Goal: Information Seeking & Learning: Compare options

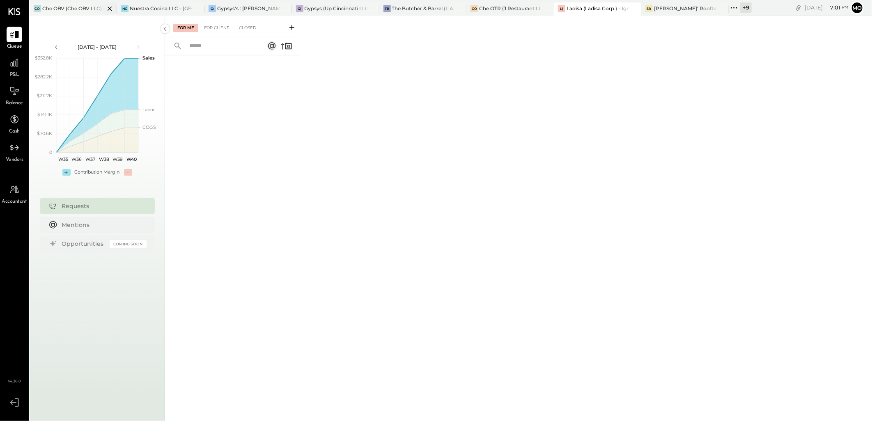
click at [78, 9] on div "Che OBV (Che OBV LLC) - Ignite" at bounding box center [73, 8] width 62 height 7
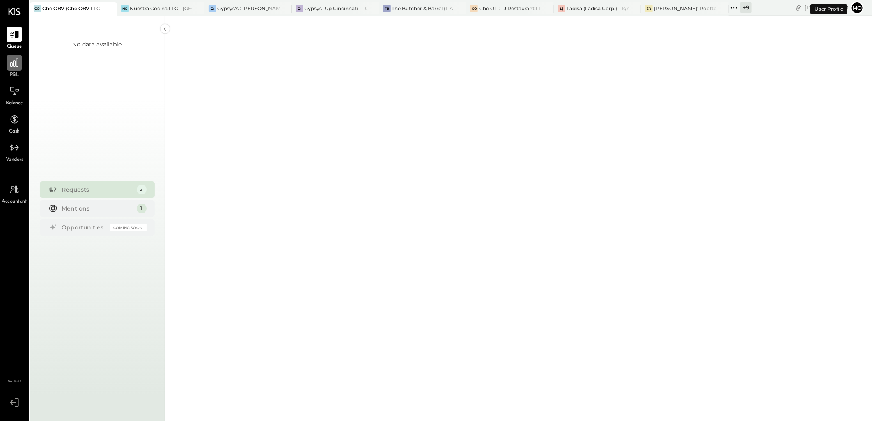
click at [11, 66] on icon at bounding box center [14, 62] width 11 height 11
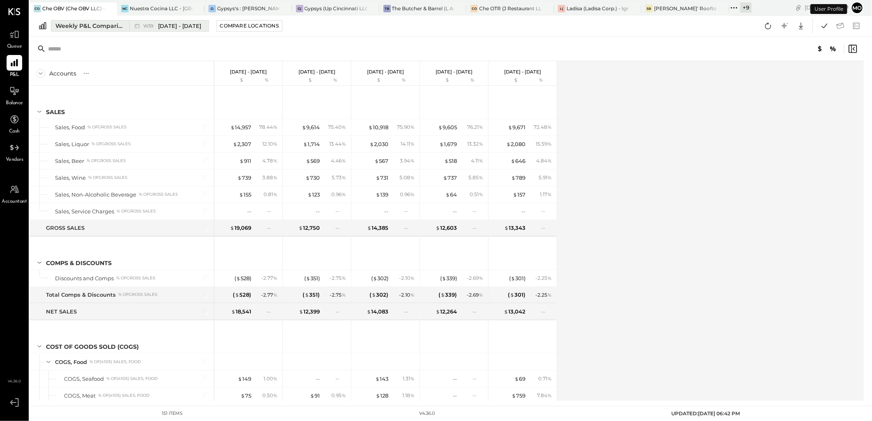
click at [75, 27] on div "Weekly P&L Comparison" at bounding box center [89, 26] width 69 height 8
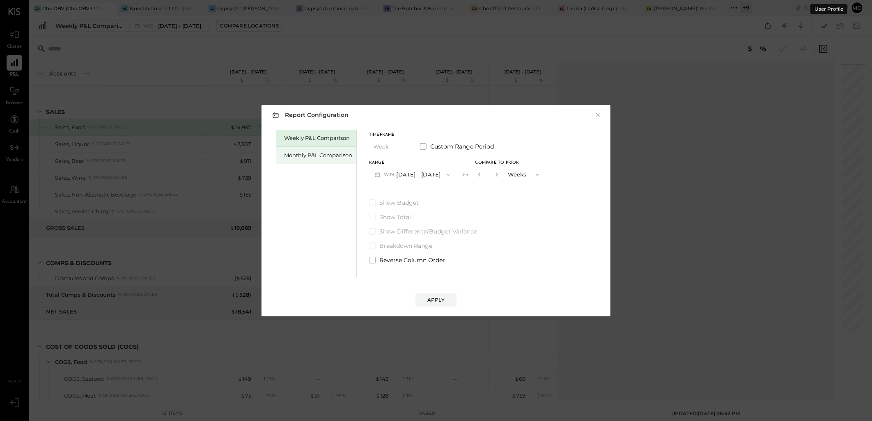
click at [327, 160] on div "Monthly P&L Comparison" at bounding box center [316, 155] width 80 height 17
click at [445, 175] on icon "button" at bounding box center [448, 175] width 7 height 7
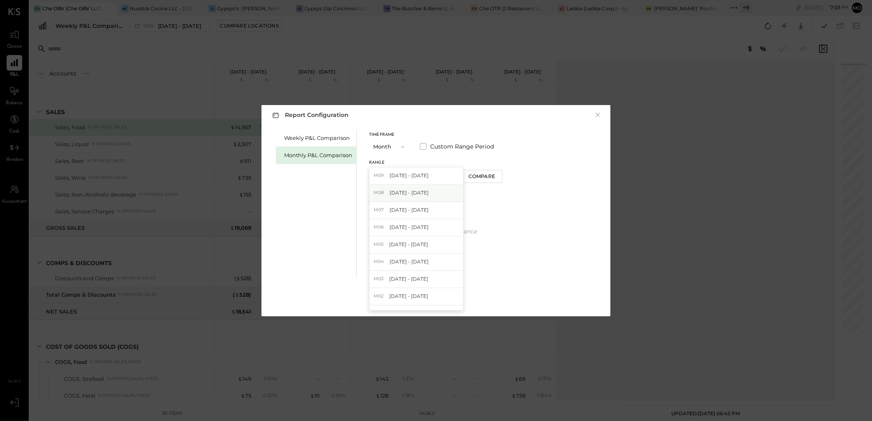
click at [415, 196] on span "[DATE] - [DATE]" at bounding box center [409, 192] width 39 height 7
click at [425, 146] on span at bounding box center [423, 146] width 7 height 7
click at [421, 147] on span at bounding box center [423, 146] width 7 height 7
click at [494, 177] on icon "button" at bounding box center [496, 174] width 5 height 5
click at [494, 175] on icon "button" at bounding box center [496, 174] width 5 height 5
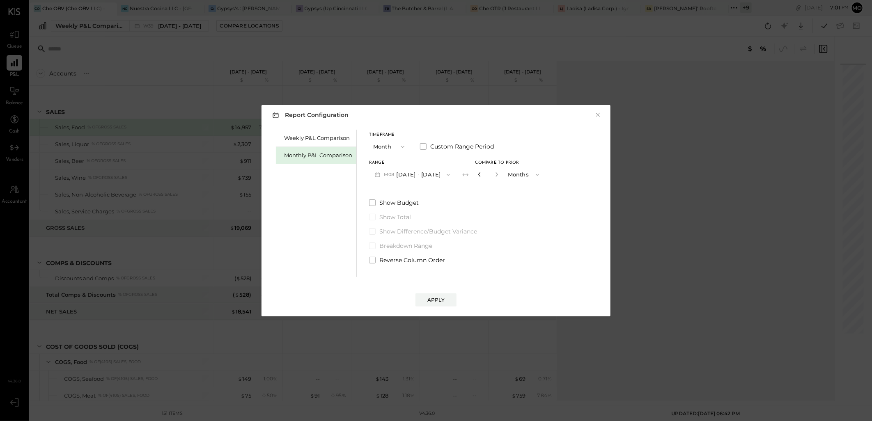
click at [477, 172] on icon "button" at bounding box center [479, 174] width 5 height 5
type input "*"
click at [500, 161] on span "Compare to Prior" at bounding box center [498, 163] width 44 height 4
click at [453, 297] on button "Apply" at bounding box center [436, 300] width 41 height 13
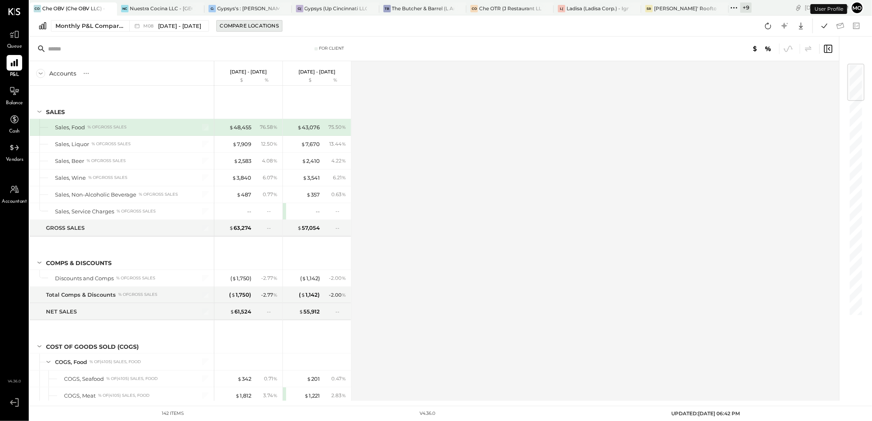
click at [220, 26] on div "Compare Locations" at bounding box center [249, 25] width 59 height 7
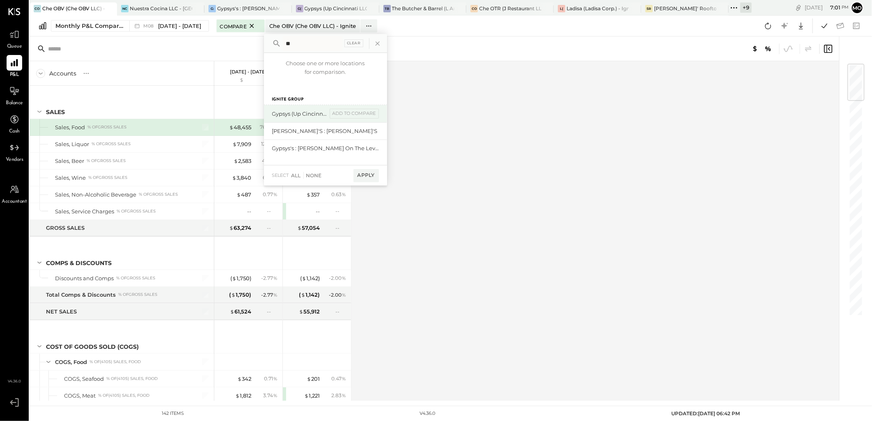
type input "**"
click at [306, 113] on div "Gypsys (Up Cincinnati LLC) - Ignite" at bounding box center [299, 114] width 55 height 8
click at [363, 114] on div "add to compare" at bounding box center [354, 114] width 49 height 10
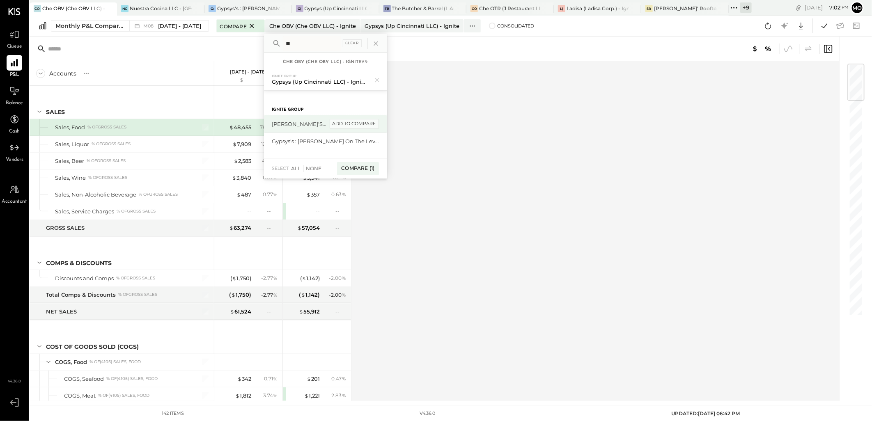
click at [360, 122] on div "add to compare" at bounding box center [354, 124] width 49 height 10
click at [366, 145] on div "add to compare" at bounding box center [354, 145] width 49 height 10
click at [359, 177] on div "Compare (3)" at bounding box center [357, 174] width 43 height 13
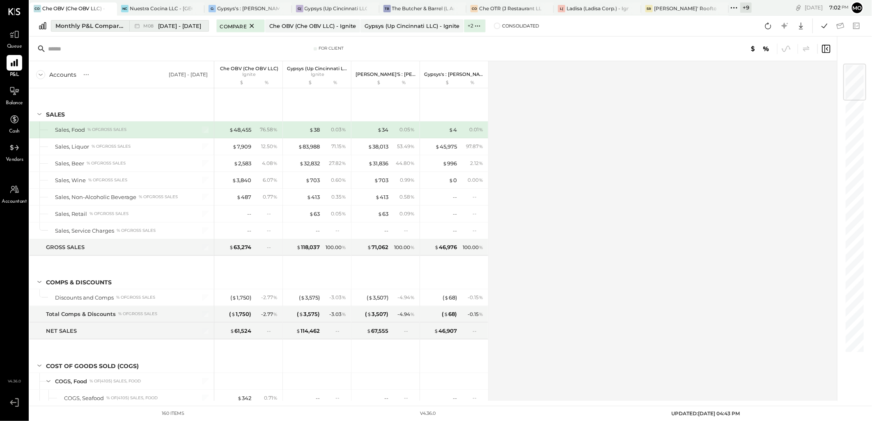
click at [106, 24] on div "Monthly P&L Comparison" at bounding box center [89, 26] width 69 height 8
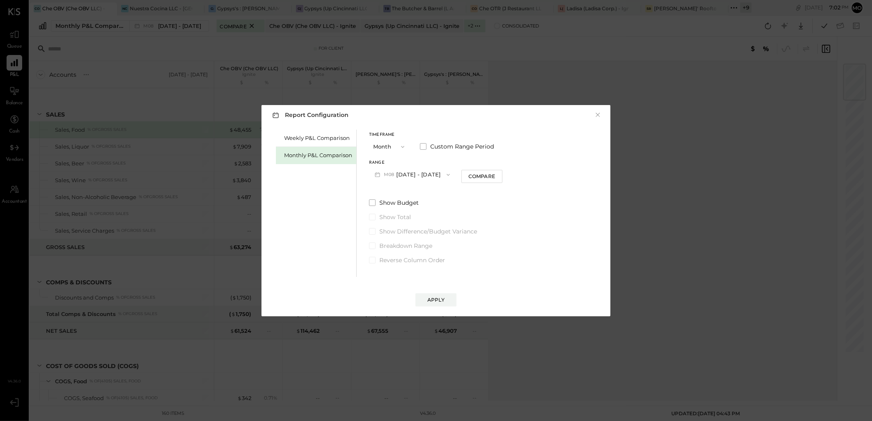
click at [687, 176] on div "Report Configuration × Weekly P&L Comparison Monthly P&L Comparison Timeframe M…" at bounding box center [436, 210] width 872 height 421
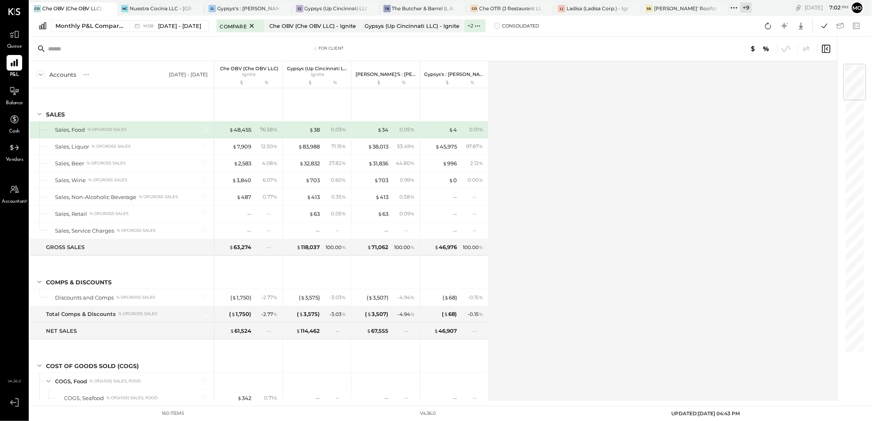
click at [502, 27] on span "Consolidated" at bounding box center [520, 26] width 37 height 6
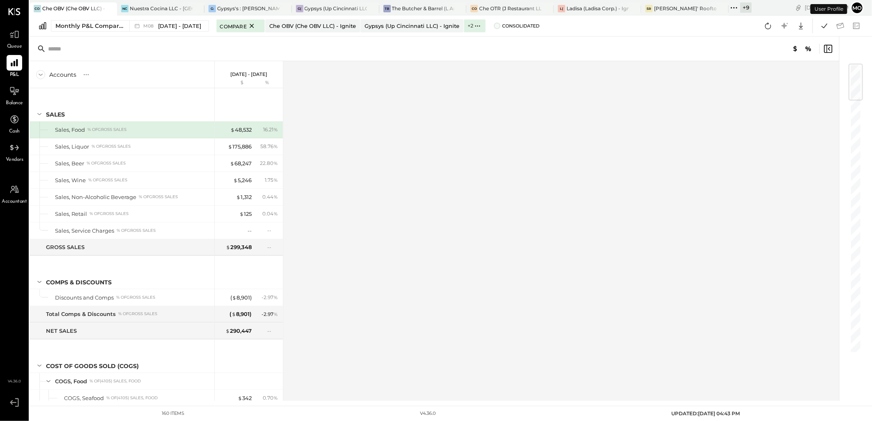
click at [494, 26] on span at bounding box center [497, 26] width 7 height 7
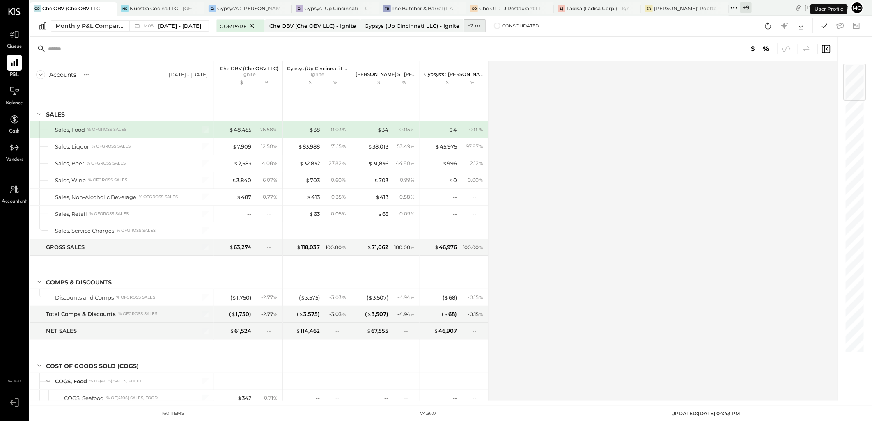
click at [474, 25] on icon at bounding box center [478, 26] width 9 height 9
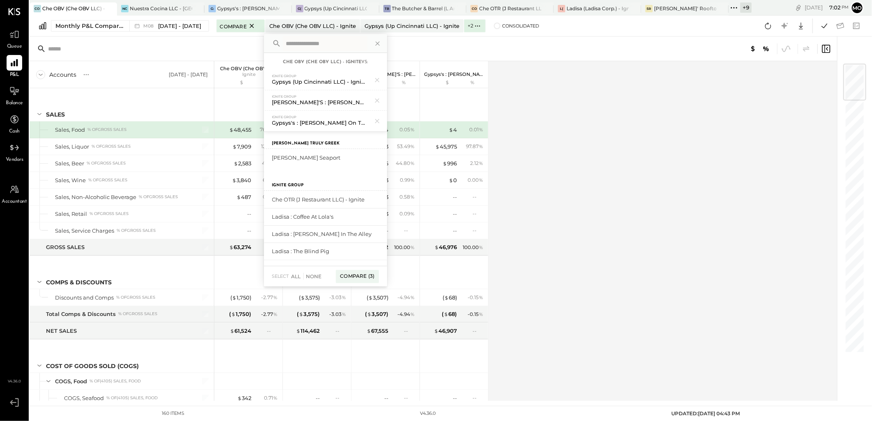
scroll to position [137, 0]
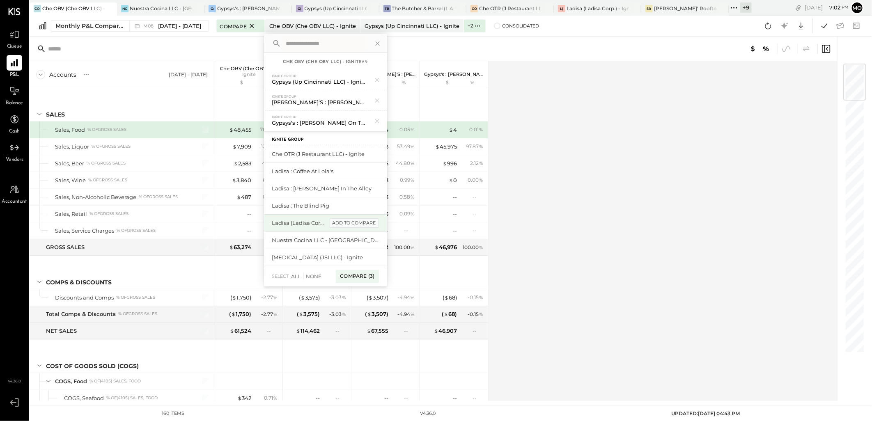
click at [359, 222] on div "add to compare" at bounding box center [354, 223] width 49 height 10
click at [363, 190] on div "add to compare" at bounding box center [354, 192] width 49 height 10
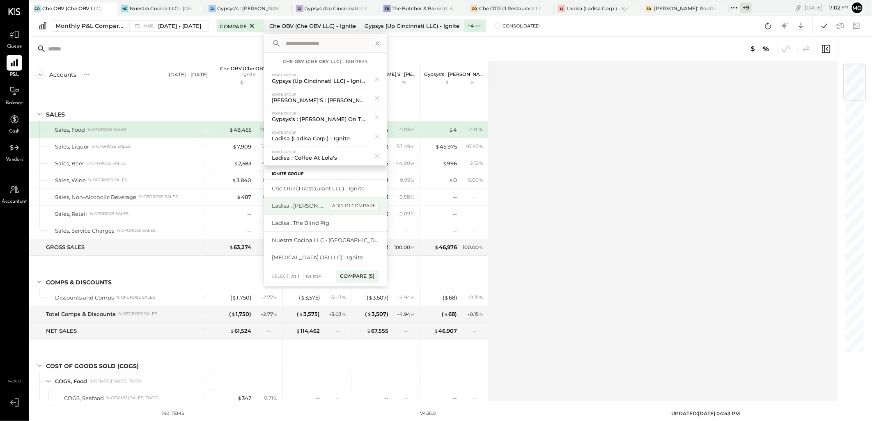
click at [363, 205] on div "add to compare" at bounding box center [354, 206] width 49 height 10
click at [359, 207] on div "add to compare" at bounding box center [354, 206] width 49 height 10
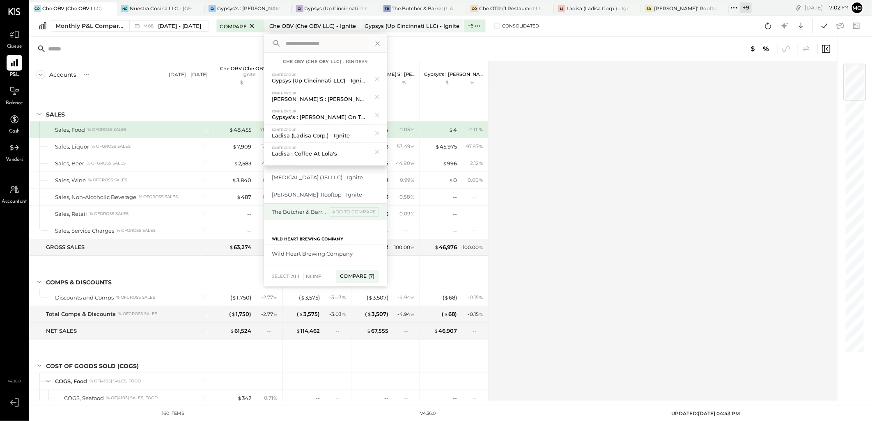
scroll to position [186, 0]
click at [362, 274] on div "Compare (7)" at bounding box center [357, 276] width 43 height 13
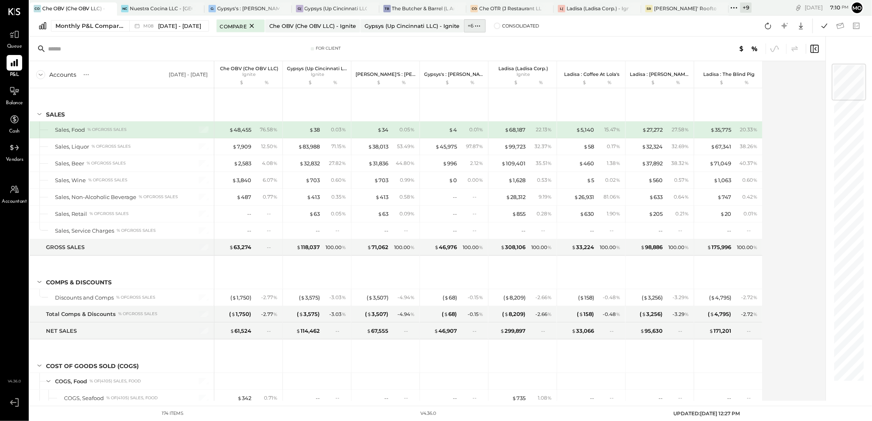
click at [474, 26] on icon at bounding box center [478, 26] width 9 height 9
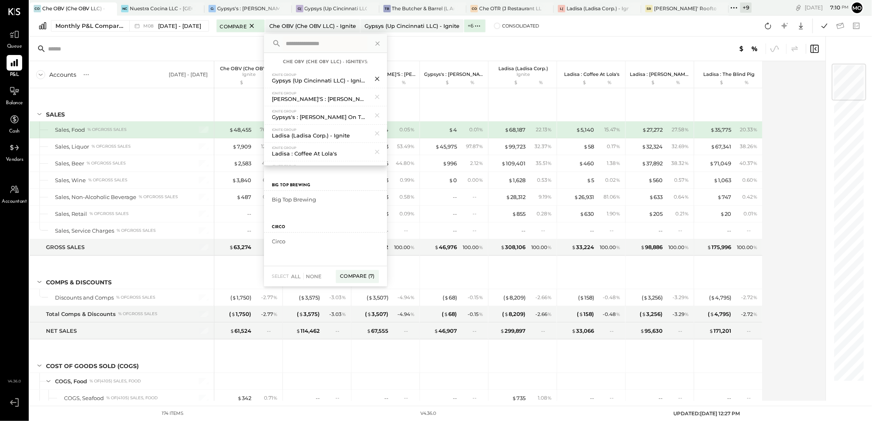
click at [377, 77] on icon at bounding box center [377, 79] width 11 height 11
click at [376, 77] on icon at bounding box center [377, 79] width 11 height 11
click at [375, 76] on icon at bounding box center [377, 79] width 11 height 11
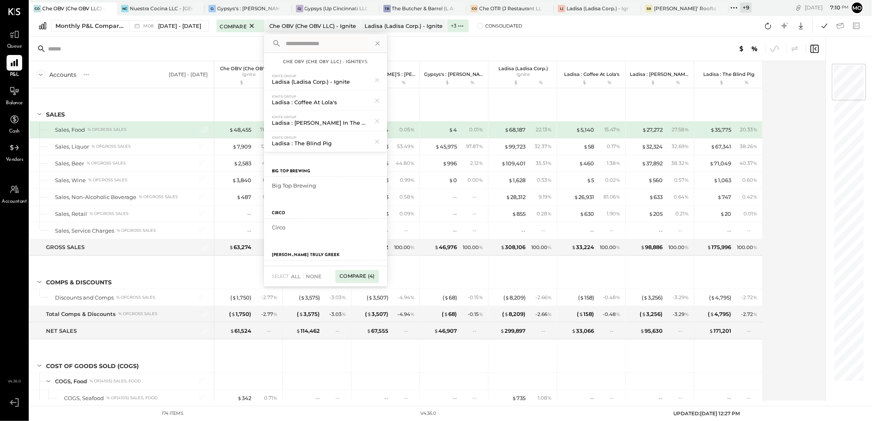
click at [354, 276] on div "Compare (4)" at bounding box center [357, 276] width 43 height 13
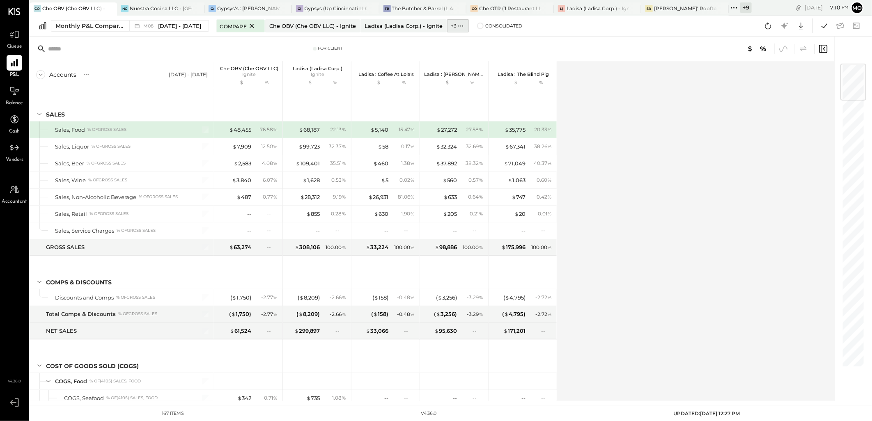
click at [457, 25] on icon at bounding box center [461, 26] width 9 height 9
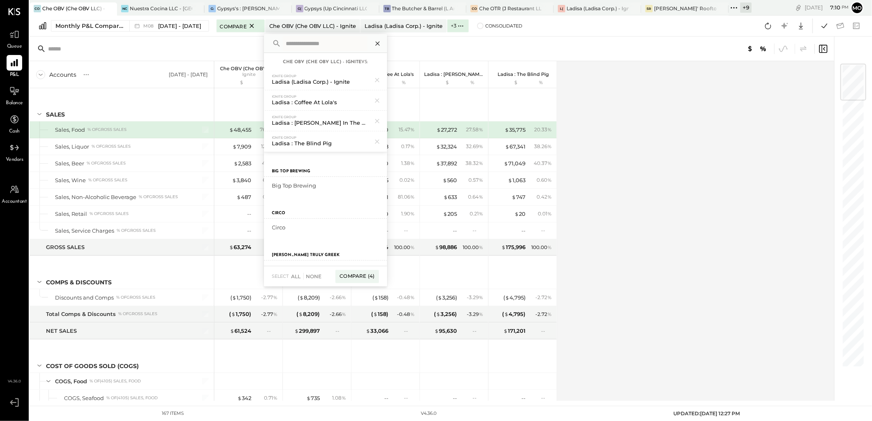
click at [374, 40] on icon at bounding box center [377, 43] width 11 height 11
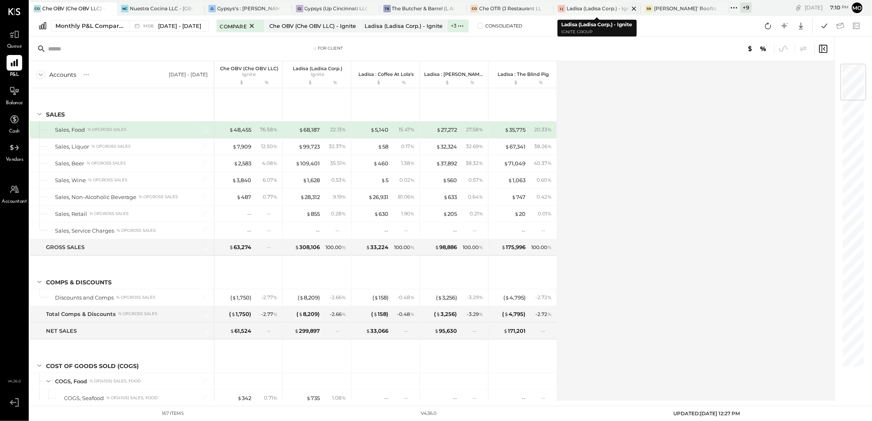
click at [596, 9] on div "Ladisa (Ladisa Corp.) - Ignite" at bounding box center [598, 8] width 62 height 7
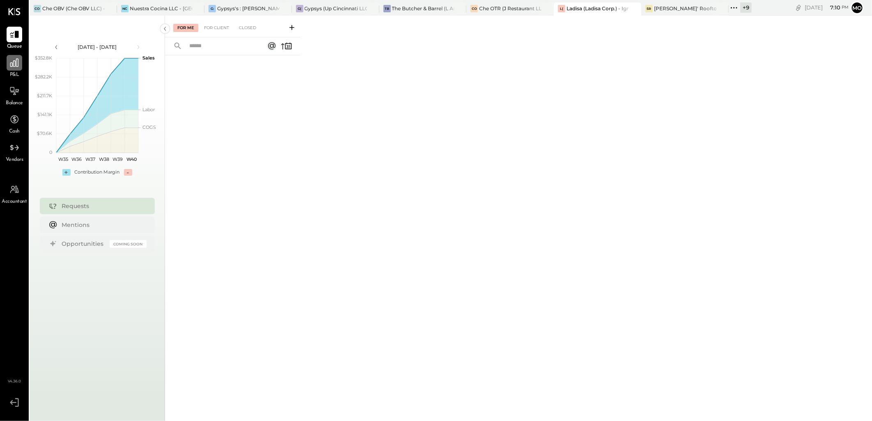
click at [12, 64] on icon at bounding box center [14, 63] width 8 height 8
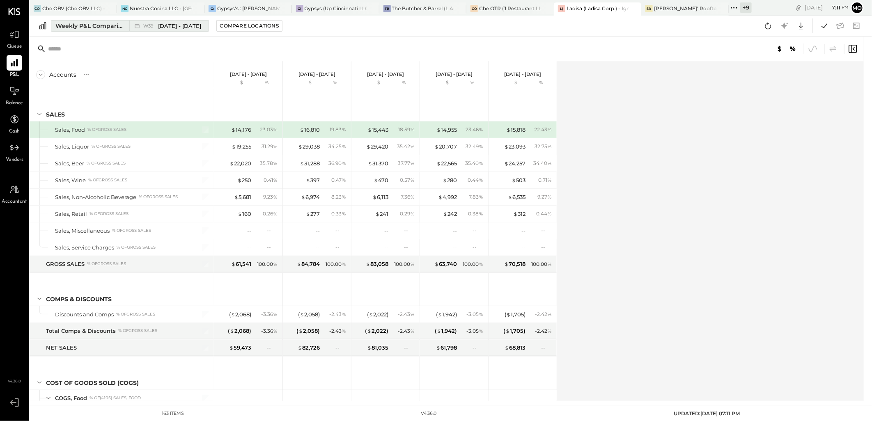
click at [67, 28] on div "Weekly P&L Comparison" at bounding box center [89, 26] width 69 height 8
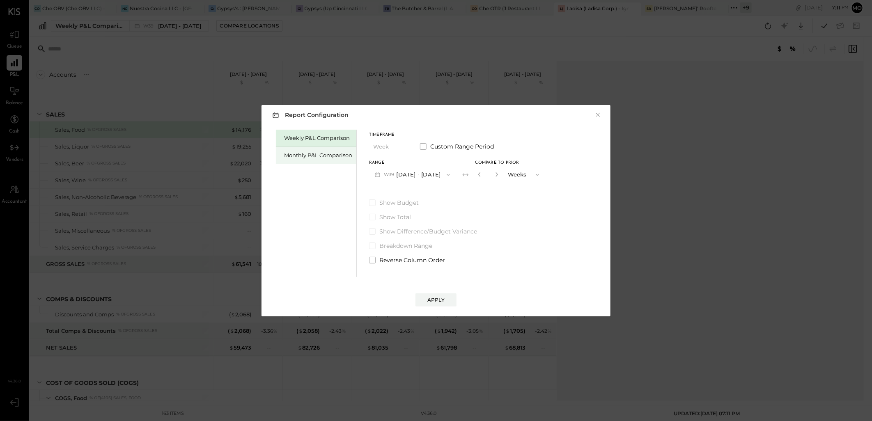
click at [307, 156] on div "Monthly P&L Comparison" at bounding box center [318, 156] width 68 height 8
click at [434, 179] on button "M09 Sep 1 - 30, 2025" at bounding box center [412, 174] width 87 height 15
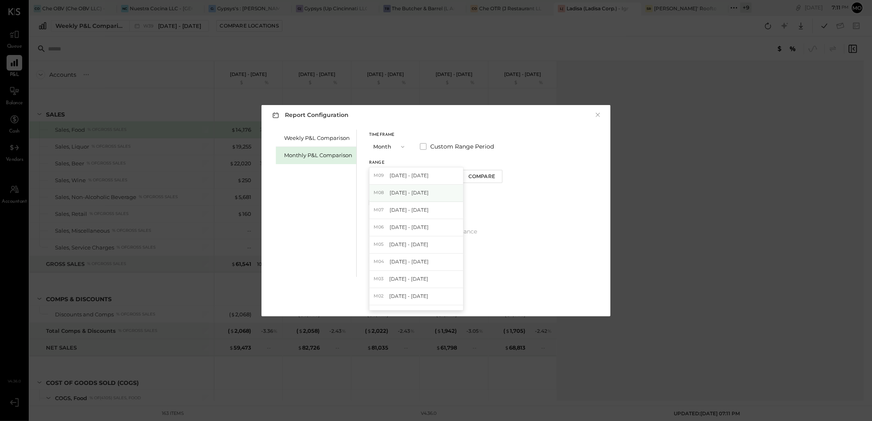
click at [411, 191] on span "[DATE] - [DATE]" at bounding box center [409, 192] width 39 height 7
click at [442, 301] on div "Apply" at bounding box center [436, 300] width 17 height 7
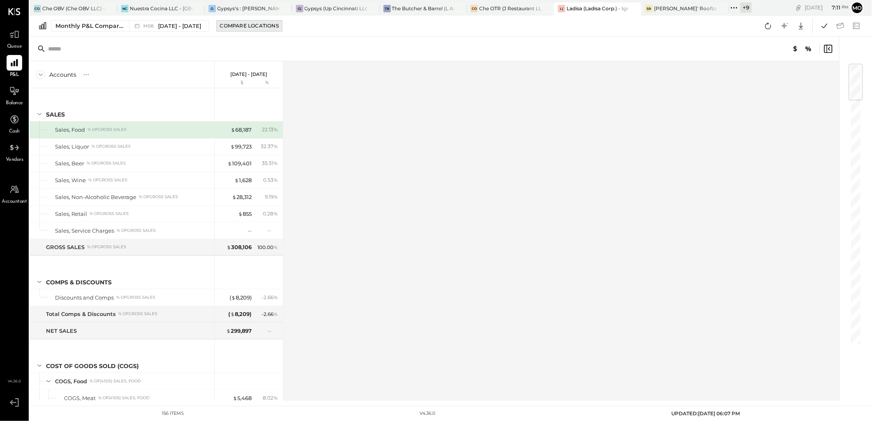
click at [239, 23] on div "Compare Locations" at bounding box center [249, 25] width 59 height 7
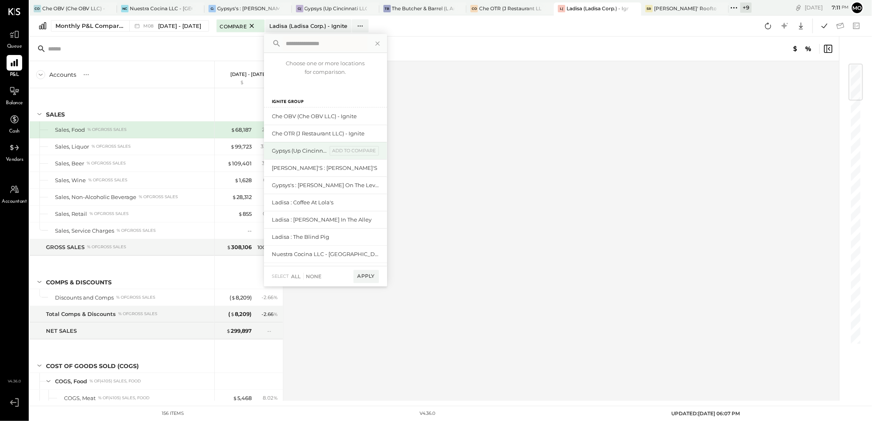
scroll to position [137, 0]
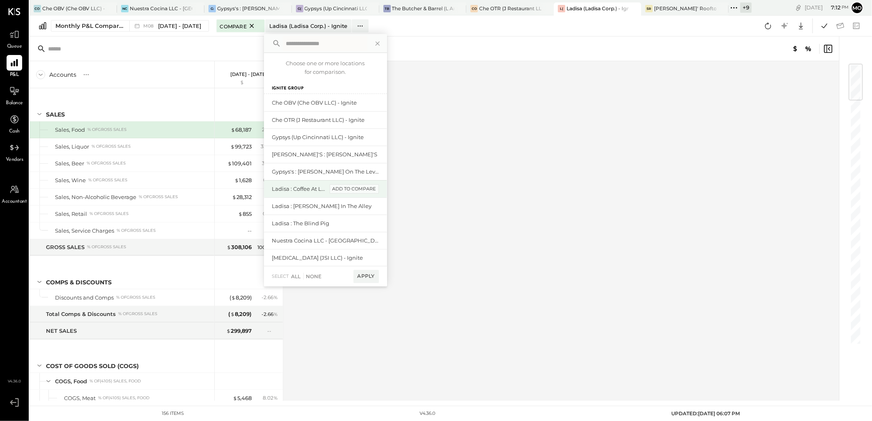
click at [363, 190] on div "add to compare" at bounding box center [354, 189] width 49 height 10
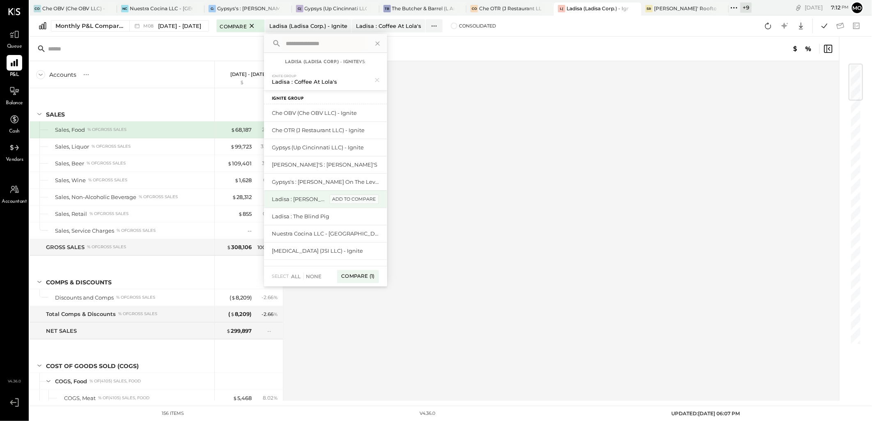
click at [366, 200] on div "add to compare" at bounding box center [354, 200] width 49 height 10
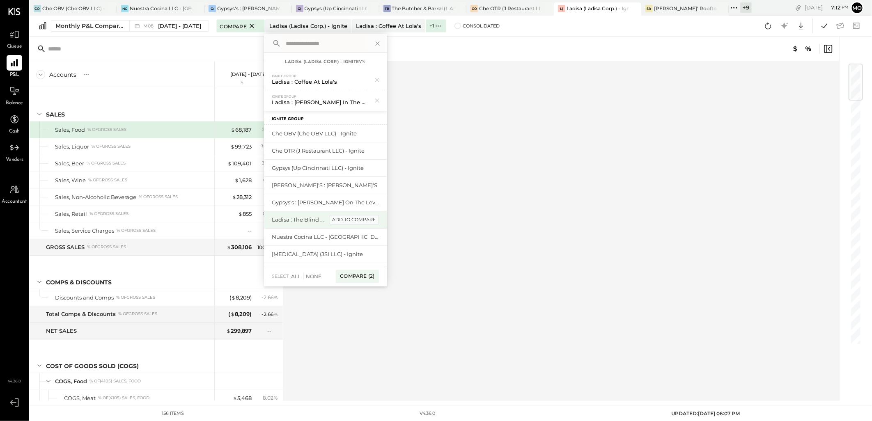
click at [361, 220] on div "add to compare" at bounding box center [354, 220] width 49 height 10
click at [360, 278] on div "Compare (3)" at bounding box center [357, 276] width 43 height 13
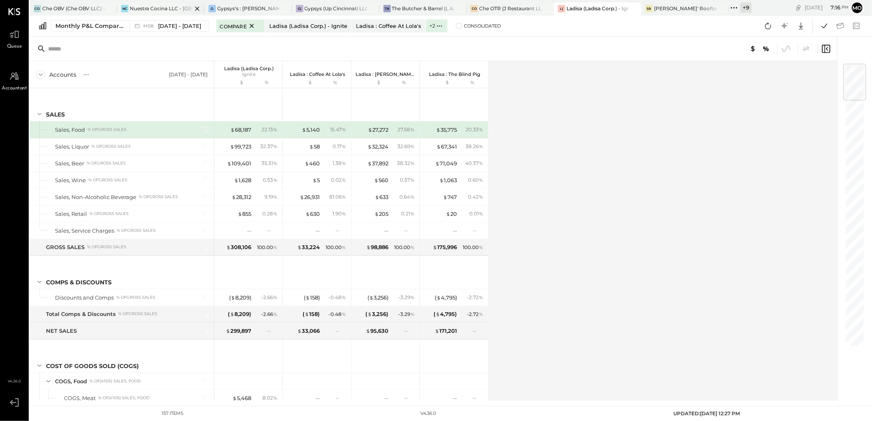
click at [151, 11] on div "Nuestra Cocina LLC - [GEOGRAPHIC_DATA]" at bounding box center [161, 8] width 62 height 7
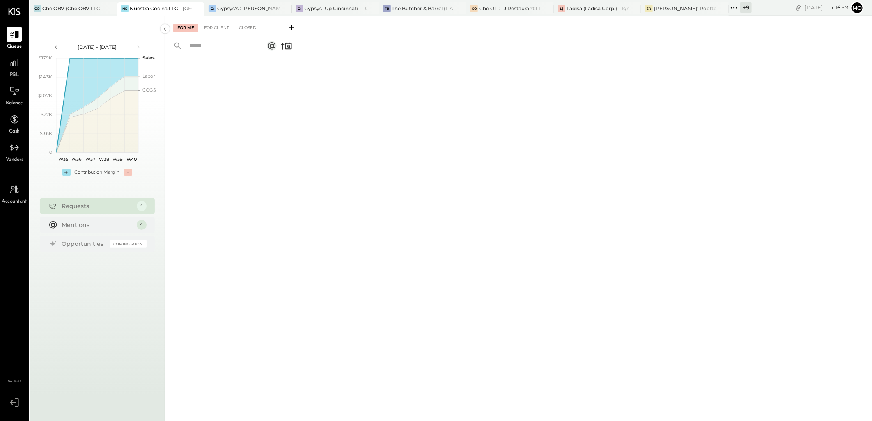
click at [211, 22] on div "For Me For Client Closed" at bounding box center [233, 27] width 136 height 22
click at [212, 25] on div "For Client" at bounding box center [216, 28] width 33 height 8
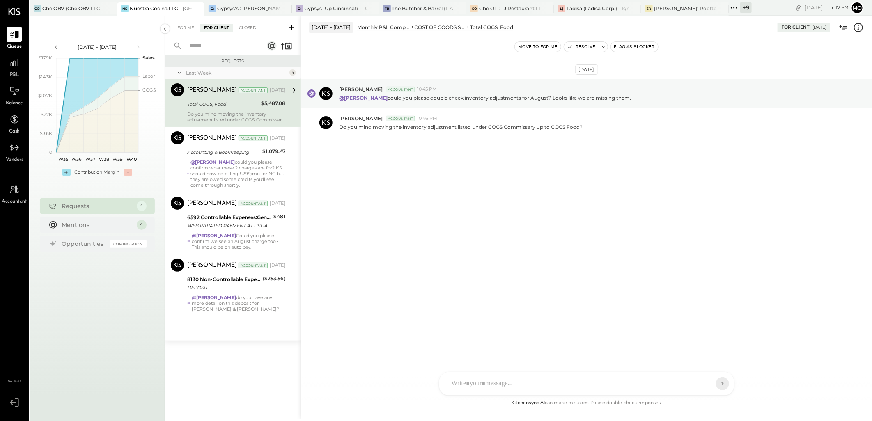
click at [464, 379] on div at bounding box center [580, 384] width 264 height 18
drag, startPoint x: 568, startPoint y: 347, endPoint x: 582, endPoint y: 352, distance: 14.3
click at [568, 347] on div "**********" at bounding box center [587, 349] width 278 height 33
drag, startPoint x: 682, startPoint y: 340, endPoint x: 355, endPoint y: 338, distance: 326.5
click at [355, 338] on div "**********" at bounding box center [587, 217] width 572 height 403
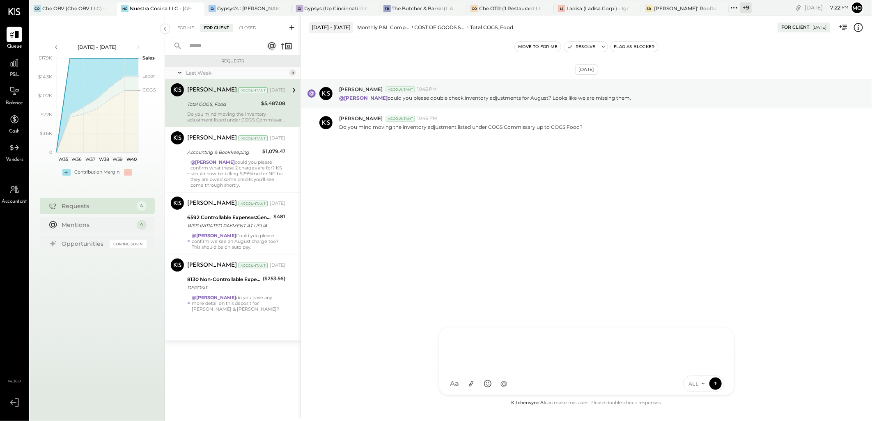
click at [474, 341] on div at bounding box center [587, 349] width 278 height 33
drag, startPoint x: 619, startPoint y: 344, endPoint x: 623, endPoint y: 346, distance: 5.1
click at [619, 344] on div "**********" at bounding box center [587, 349] width 278 height 33
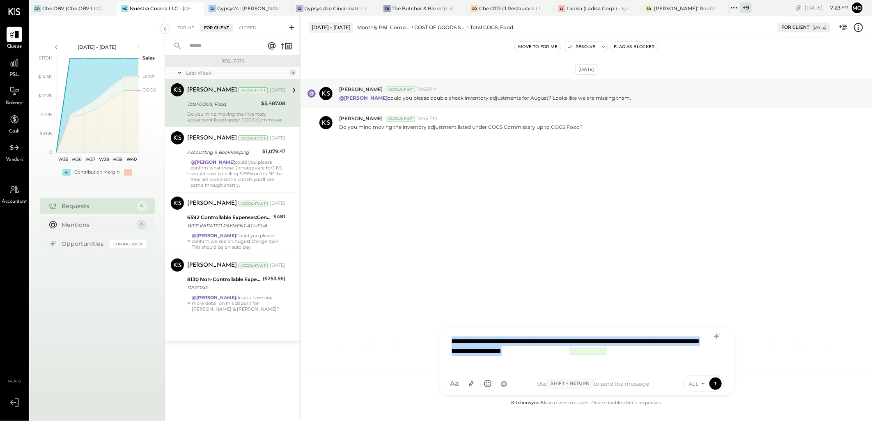
drag, startPoint x: 631, startPoint y: 354, endPoint x: 445, endPoint y: 330, distance: 188.1
click at [445, 330] on div "**********" at bounding box center [586, 350] width 295 height 45
click at [719, 332] on icon at bounding box center [717, 337] width 10 height 10
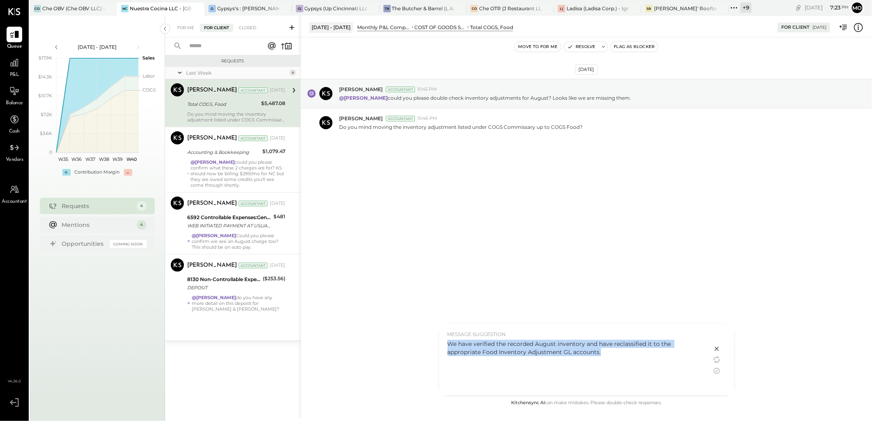
drag, startPoint x: 447, startPoint y: 343, endPoint x: 586, endPoint y: 356, distance: 139.8
click at [586, 356] on div "We have verified the recorded August inventory and have reclassified it to the …" at bounding box center [576, 348] width 256 height 16
copy div "We have verified the recorded August inventory and have reclassified it to the …"
drag, startPoint x: 715, startPoint y: 347, endPoint x: 570, endPoint y: 359, distance: 145.5
click at [715, 347] on icon at bounding box center [717, 349] width 10 height 10
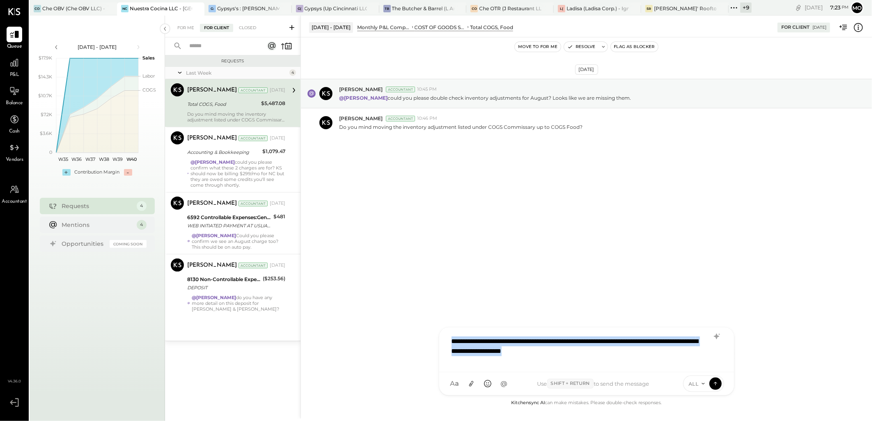
drag, startPoint x: 630, startPoint y: 355, endPoint x: 428, endPoint y: 328, distance: 203.5
click at [429, 329] on div "Aug 1 - 31, 2025 Monthly P&L Comparison COST OF GOODS SOLD (COGS) Total COGS, F…" at bounding box center [587, 217] width 572 height 403
click at [453, 337] on div "**********" at bounding box center [587, 349] width 278 height 33
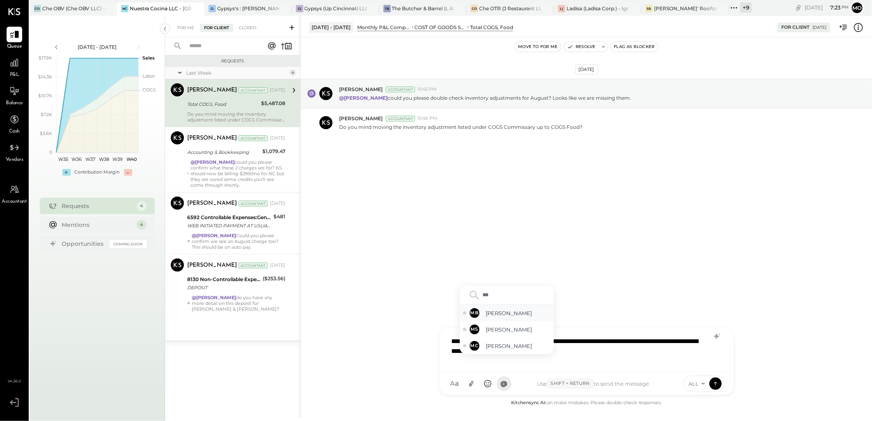
drag, startPoint x: 487, startPoint y: 311, endPoint x: 514, endPoint y: 308, distance: 26.5
click at [489, 311] on span "Margot Bloch" at bounding box center [518, 314] width 64 height 8
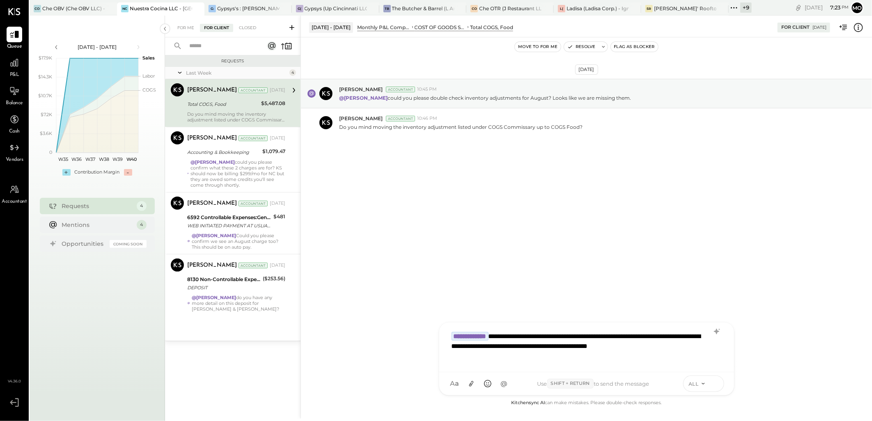
click at [716, 384] on icon at bounding box center [715, 383] width 7 height 8
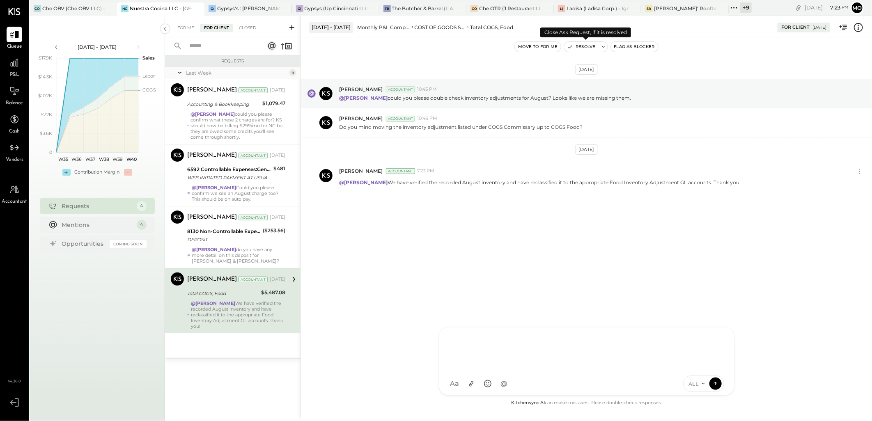
click at [583, 45] on button "Resolve" at bounding box center [581, 47] width 34 height 10
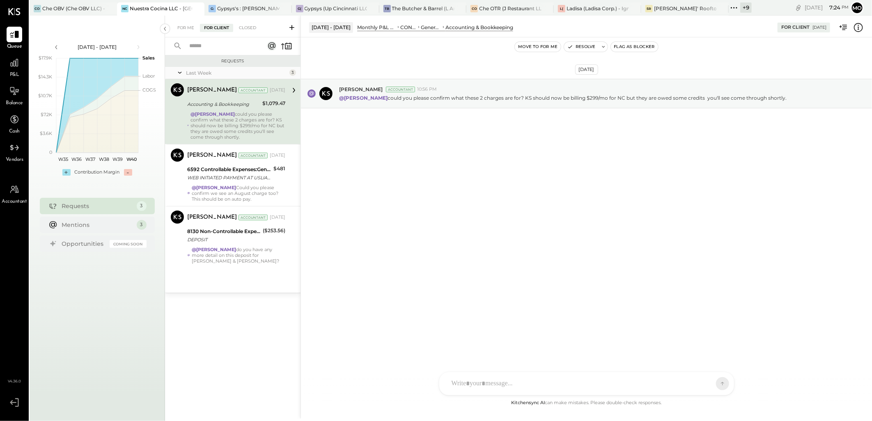
drag, startPoint x: 463, startPoint y: 382, endPoint x: 520, endPoint y: 360, distance: 60.3
click at [463, 382] on div at bounding box center [580, 384] width 264 height 18
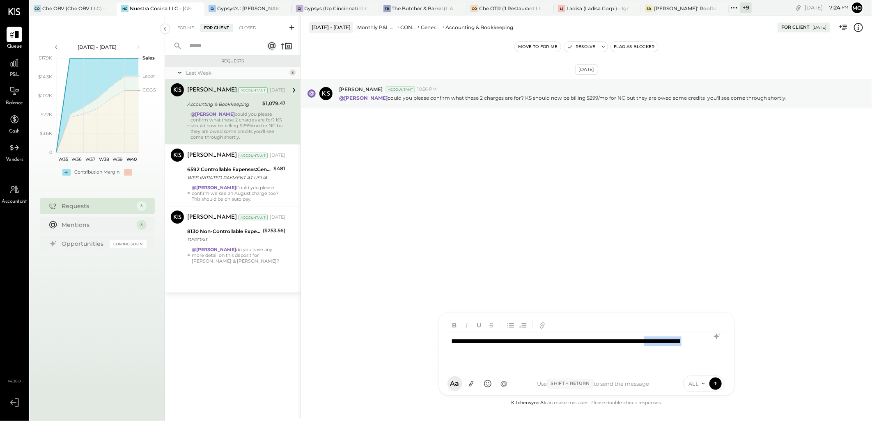
drag, startPoint x: 482, startPoint y: 350, endPoint x: 551, endPoint y: 351, distance: 69.4
click at [551, 351] on div "**********" at bounding box center [587, 349] width 278 height 33
drag, startPoint x: 541, startPoint y: 354, endPoint x: 560, endPoint y: 354, distance: 18.5
click at [560, 354] on div "**********" at bounding box center [587, 349] width 278 height 33
drag, startPoint x: 616, startPoint y: 351, endPoint x: 448, endPoint y: 332, distance: 169.1
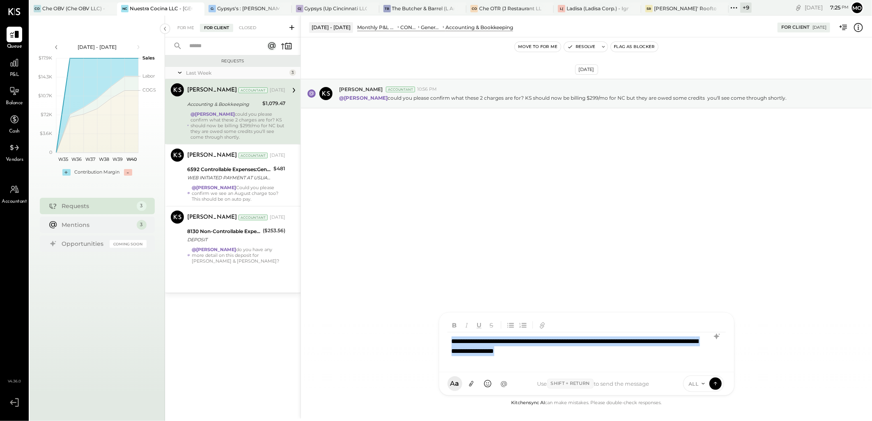
click at [448, 332] on div "**********" at bounding box center [587, 342] width 278 height 48
click at [713, 335] on icon at bounding box center [717, 337] width 10 height 10
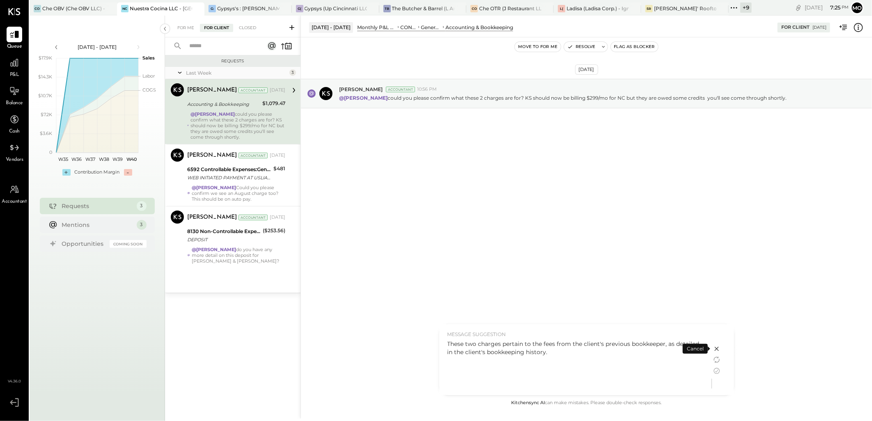
click at [644, 358] on div "These two charges pertain to the fees from the client's previous bookkeeper, as…" at bounding box center [576, 365] width 256 height 51
drag, startPoint x: 668, startPoint y: 345, endPoint x: 697, endPoint y: 361, distance: 33.1
click at [697, 361] on div "These two charges pertain to the fees from the client's previous bookkeeper, as…" at bounding box center [576, 365] width 256 height 51
click at [554, 359] on div "These two charges pertain to the fees from the client's previous bookkeeper, as…" at bounding box center [576, 365] width 256 height 51
drag, startPoint x: 553, startPoint y: 354, endPoint x: 446, endPoint y: 342, distance: 107.5
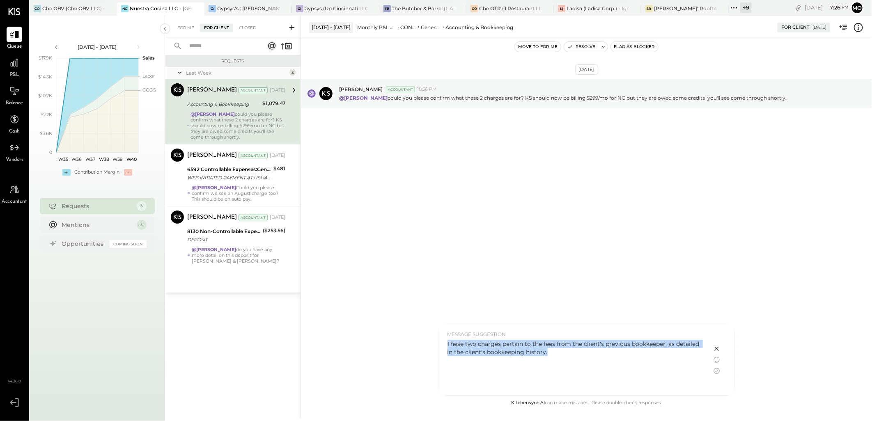
click at [446, 342] on div "MESSAGE SUGGESTION These two charges pertain to the fees from the client's prev…" at bounding box center [575, 359] width 273 height 71
copy div "These two charges pertain to the fees from the client's previous bookkeeper, as…"
click at [717, 350] on icon at bounding box center [717, 349] width 10 height 10
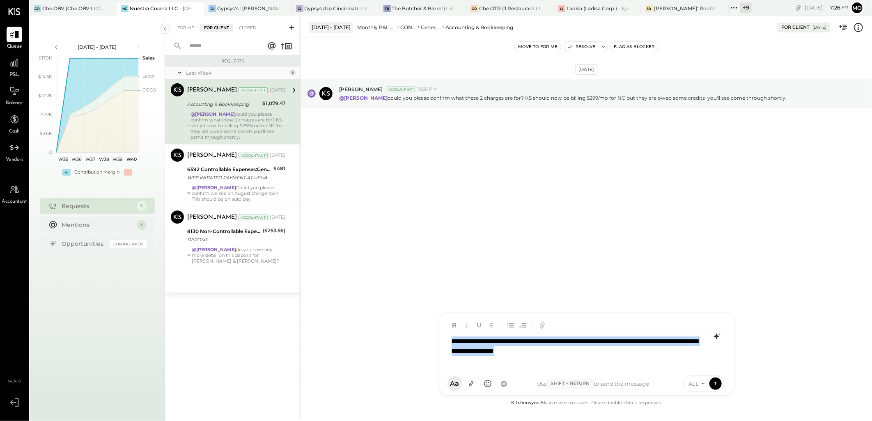
drag, startPoint x: 481, startPoint y: 334, endPoint x: 436, endPoint y: 331, distance: 44.5
click at [436, 331] on div "Jul 1 - 31, 2025 Monthly P&L Comparison CONTROLLABLE EXPENSES General & Adminis…" at bounding box center [587, 217] width 572 height 403
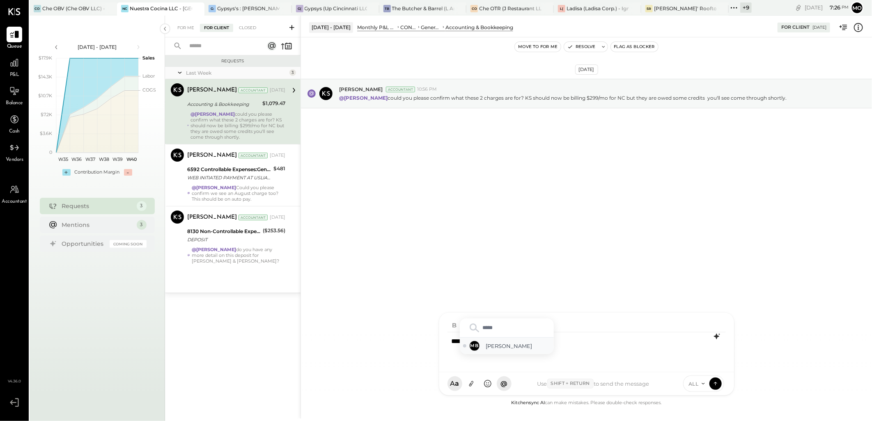
click at [509, 347] on span "Margot Bloch" at bounding box center [518, 347] width 64 height 8
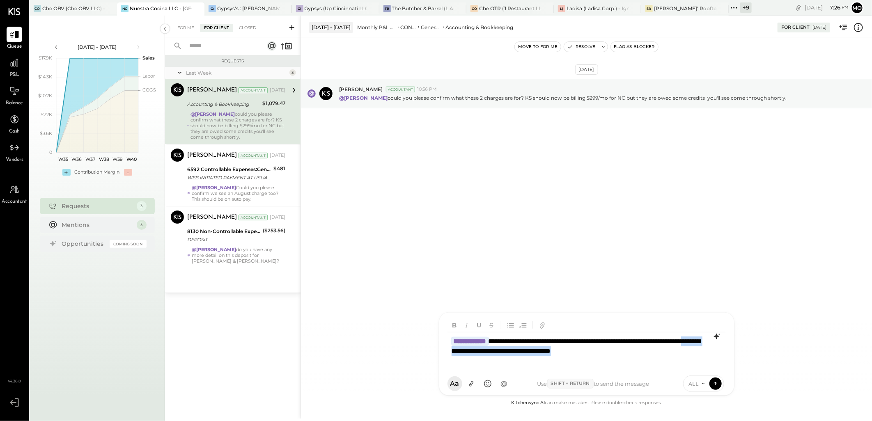
drag, startPoint x: 567, startPoint y: 356, endPoint x: 695, endPoint y: 352, distance: 128.2
click at [695, 352] on div "**********" at bounding box center [587, 349] width 278 height 33
click at [683, 352] on div "**********" at bounding box center [587, 349] width 278 height 33
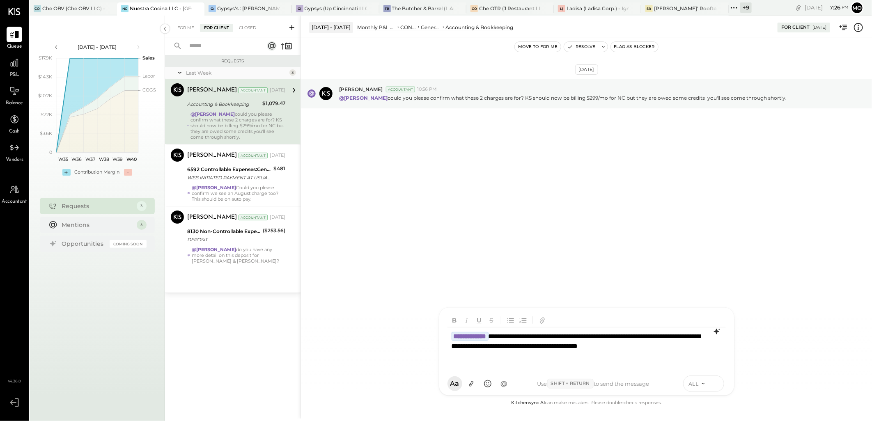
click at [715, 384] on icon at bounding box center [715, 383] width 7 height 8
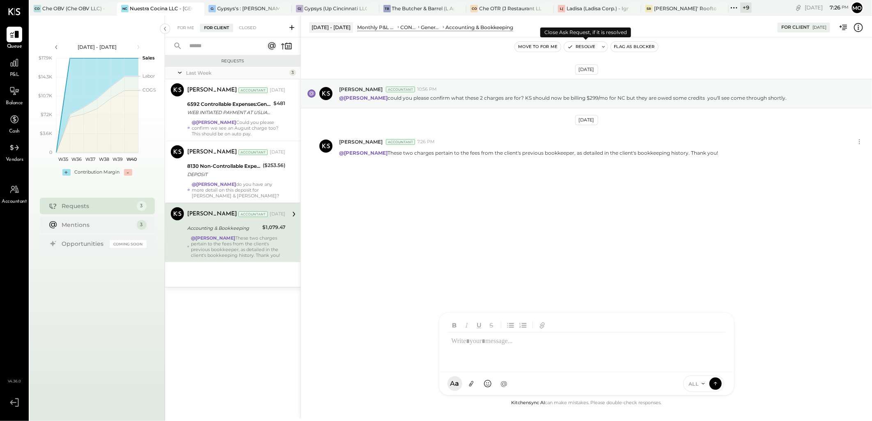
click at [590, 48] on button "Resolve" at bounding box center [581, 47] width 34 height 10
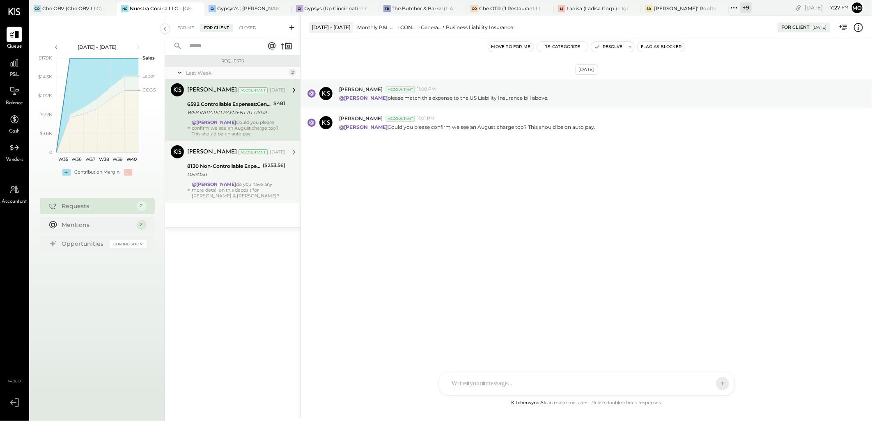
click at [236, 182] on strong "@Mohammadsalkin Ansari" at bounding box center [214, 185] width 44 height 6
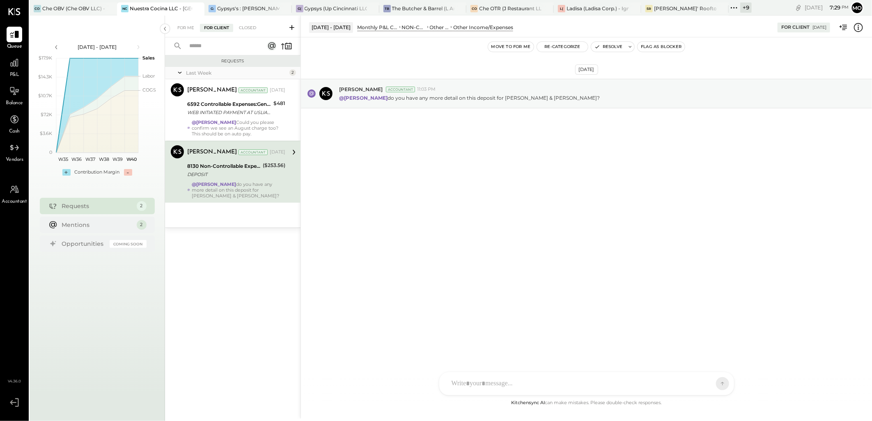
drag, startPoint x: 253, startPoint y: 128, endPoint x: 315, endPoint y: 142, distance: 63.7
click at [253, 128] on div "@Mohammadsalkin Ansari Could you please confirm we see an August charge too? Th…" at bounding box center [239, 128] width 94 height 17
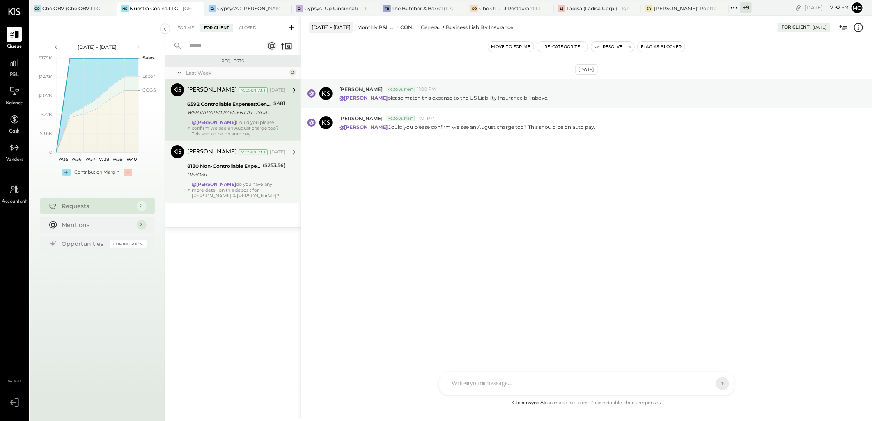
click at [219, 178] on div "DEPOSIT" at bounding box center [223, 174] width 73 height 8
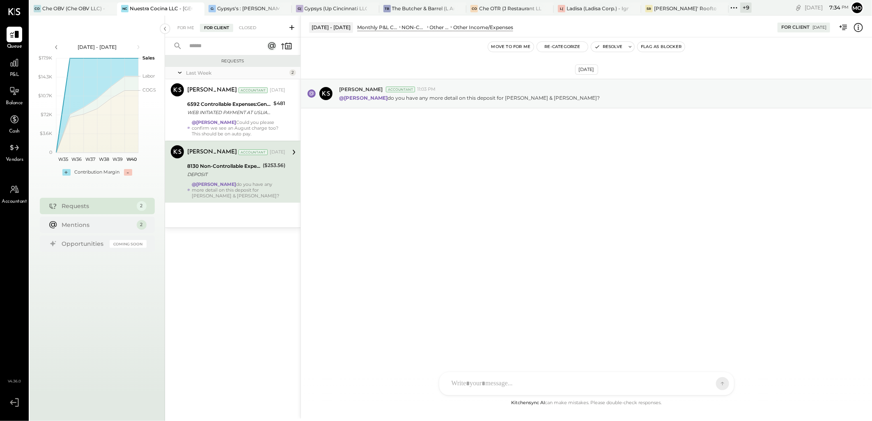
drag, startPoint x: 493, startPoint y: 382, endPoint x: 540, endPoint y: 323, distance: 75.4
click at [493, 382] on div at bounding box center [580, 384] width 264 height 18
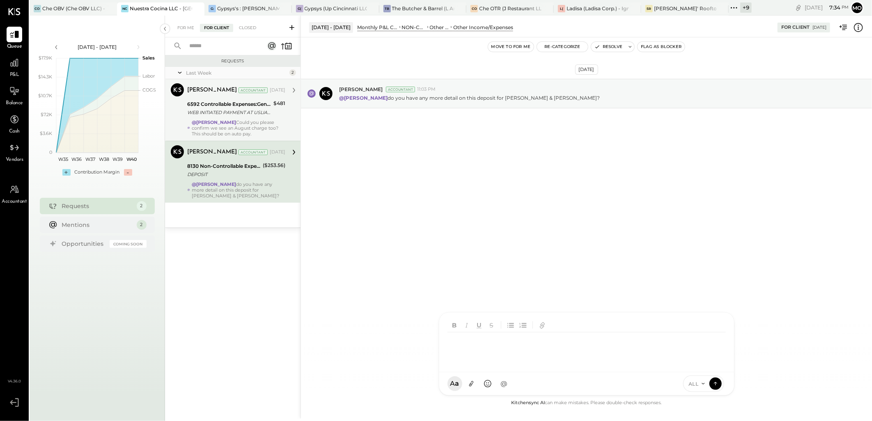
click at [258, 123] on div "@Mohammadsalkin Ansari Could you please confirm we see an August charge too? Th…" at bounding box center [239, 128] width 94 height 17
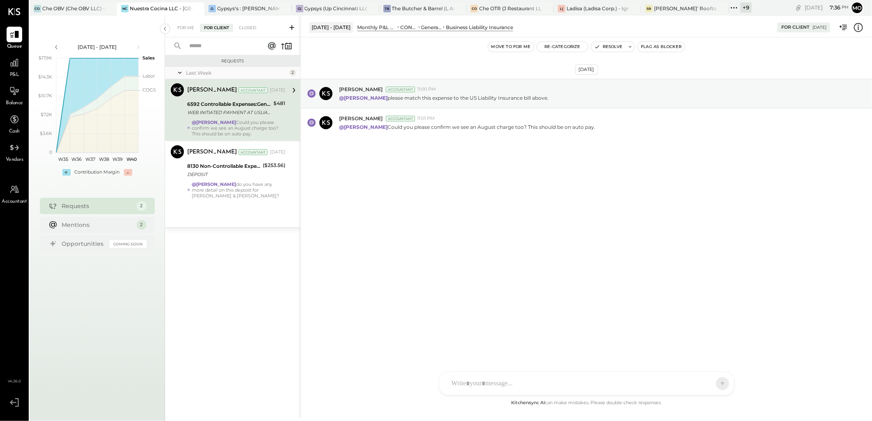
drag, startPoint x: 263, startPoint y: 166, endPoint x: 697, endPoint y: 195, distance: 435.0
click at [263, 166] on div "($253.56)" at bounding box center [274, 165] width 23 height 8
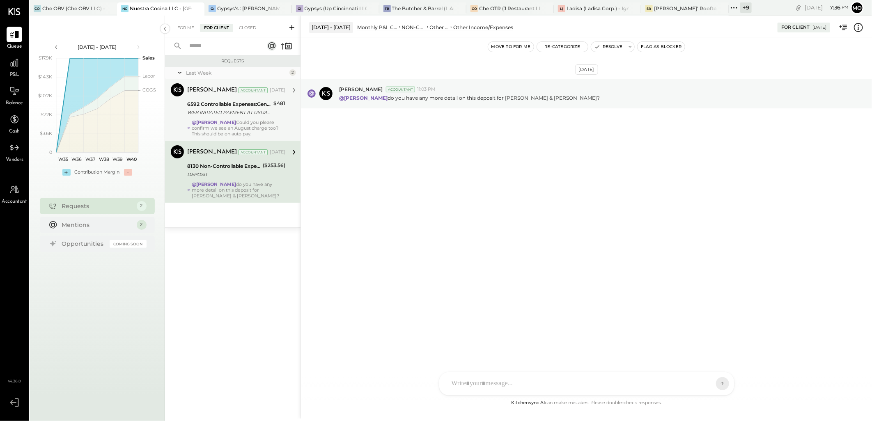
drag, startPoint x: 463, startPoint y: 386, endPoint x: 512, endPoint y: 355, distance: 58.6
click at [463, 386] on div at bounding box center [580, 384] width 264 height 18
click at [639, 339] on div "**********" at bounding box center [587, 349] width 278 height 33
click at [659, 343] on div "**********" at bounding box center [587, 349] width 278 height 33
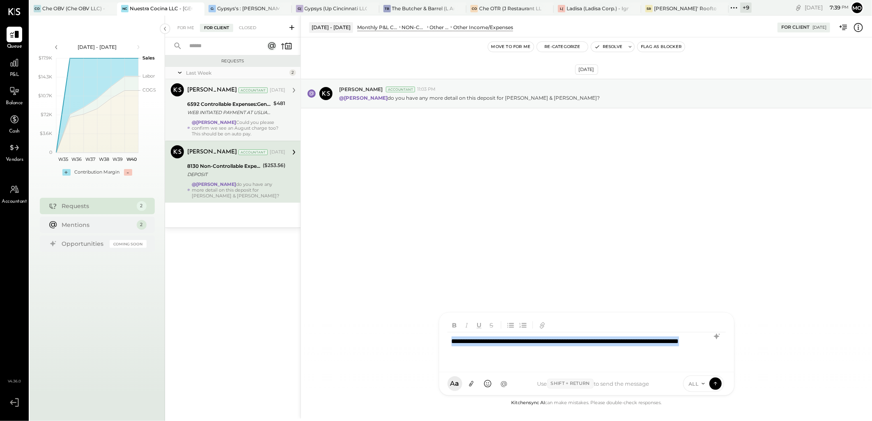
drag, startPoint x: 508, startPoint y: 354, endPoint x: 441, endPoint y: 340, distance: 67.7
click at [441, 340] on div "**********" at bounding box center [586, 343] width 295 height 60
click at [715, 335] on icon at bounding box center [717, 337] width 10 height 10
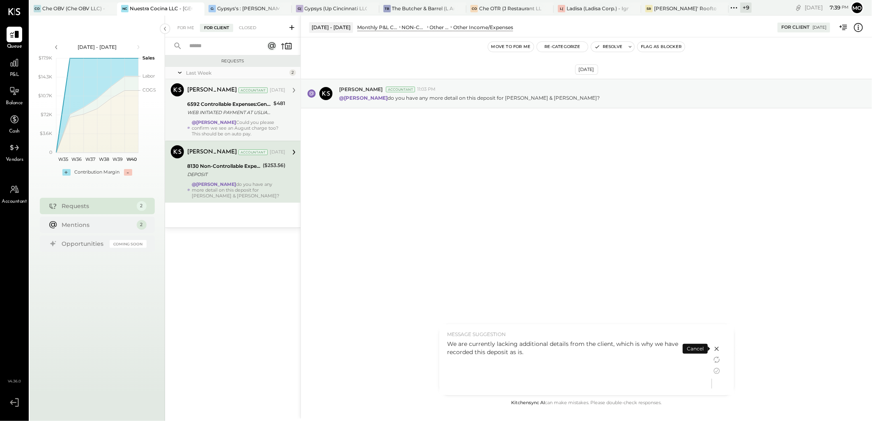
click at [527, 356] on div "We are currently lacking additional details from the client, which is why we ha…" at bounding box center [576, 348] width 256 height 16
click at [718, 350] on icon at bounding box center [717, 349] width 4 height 4
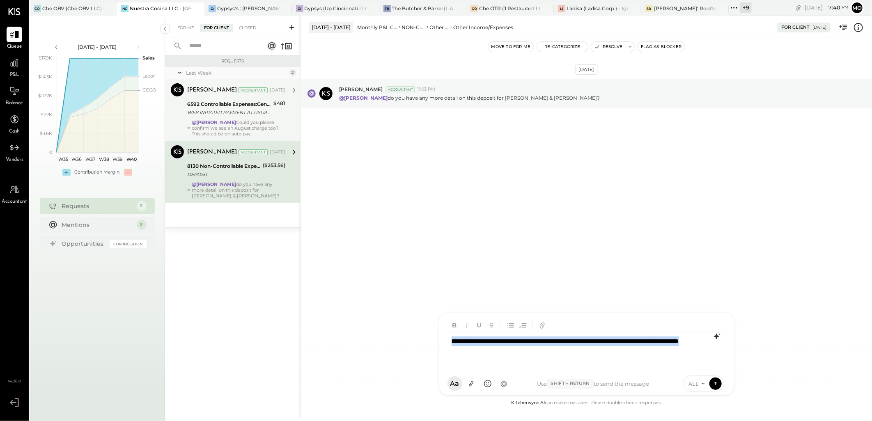
drag, startPoint x: 522, startPoint y: 353, endPoint x: 416, endPoint y: 326, distance: 109.1
click at [416, 326] on div "**********" at bounding box center [587, 217] width 572 height 403
copy div "**********"
click at [518, 356] on div "**********" at bounding box center [587, 349] width 278 height 33
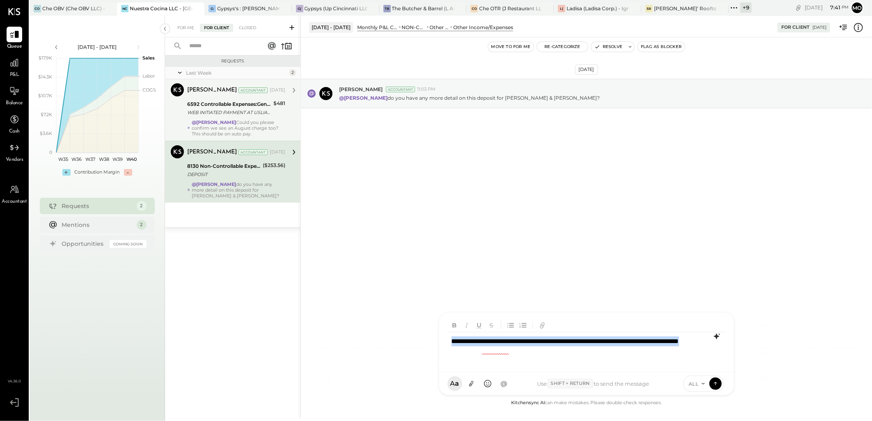
click at [518, 356] on div "**********" at bounding box center [587, 349] width 278 height 33
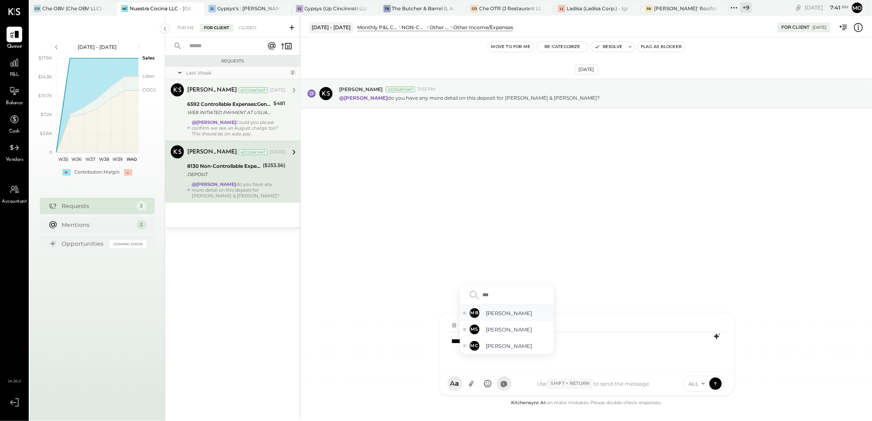
drag, startPoint x: 506, startPoint y: 308, endPoint x: 611, endPoint y: 292, distance: 106.1
click at [506, 308] on div "MB Margot Bloch" at bounding box center [507, 313] width 94 height 16
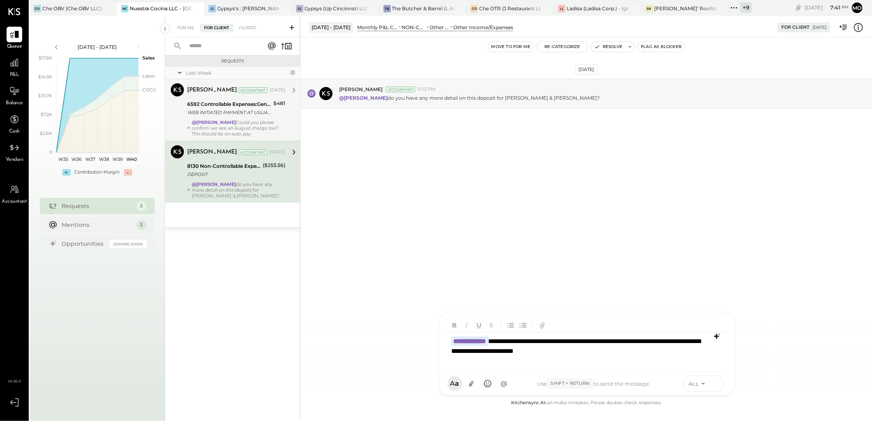
click at [717, 387] on icon at bounding box center [715, 383] width 7 height 8
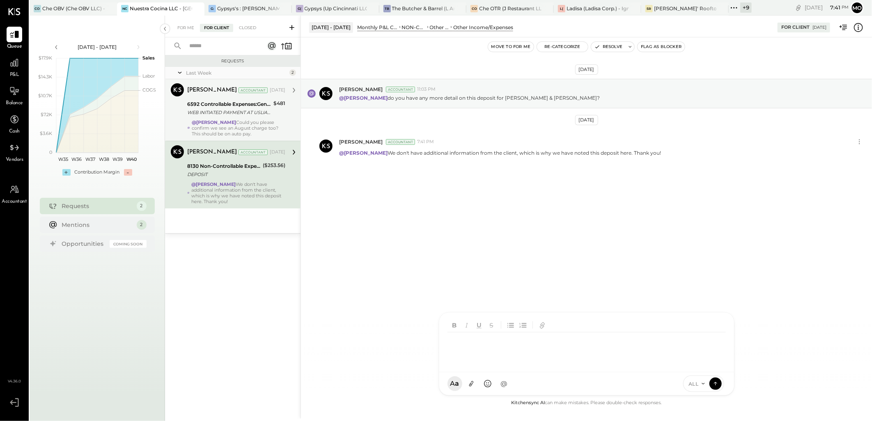
click at [271, 112] on div "WEB INITIATED PAYMENT AT USLIABILITYINSUR INSURANCE 0721565 072225" at bounding box center [229, 112] width 84 height 8
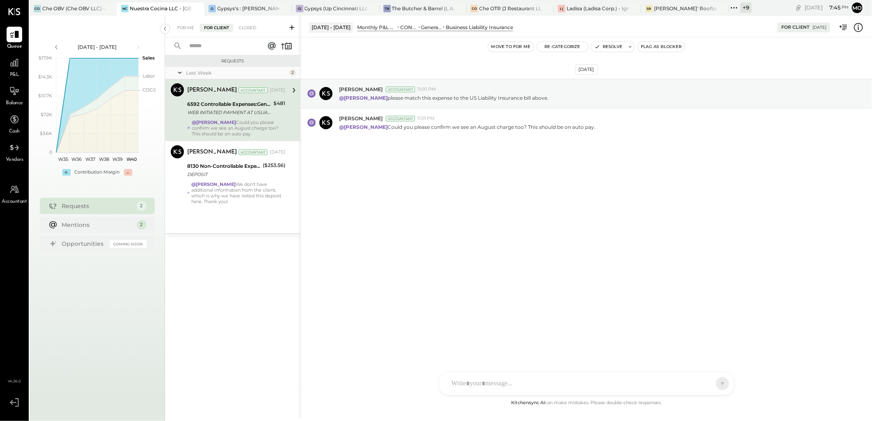
drag, startPoint x: 277, startPoint y: 188, endPoint x: 420, endPoint y: 193, distance: 142.6
click at [277, 188] on div "@Margot Bloch We don't have additional information from the client, which is wh…" at bounding box center [238, 193] width 94 height 23
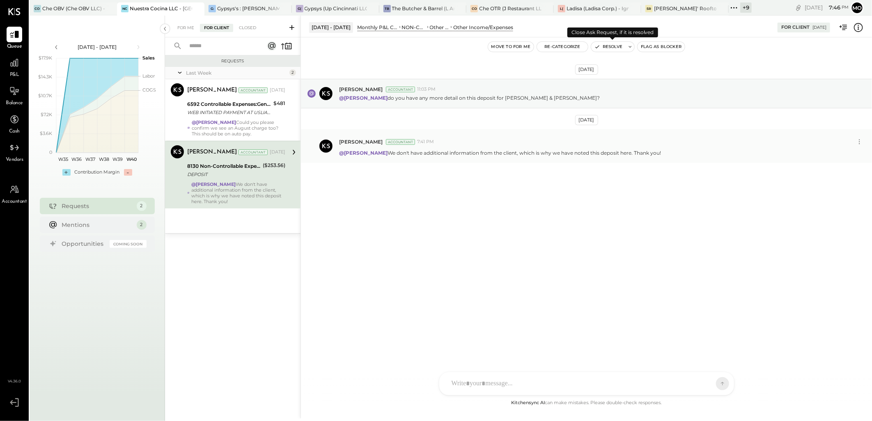
drag, startPoint x: 606, startPoint y: 48, endPoint x: 610, endPoint y: 140, distance: 92.1
click at [606, 48] on button "Resolve" at bounding box center [608, 47] width 34 height 10
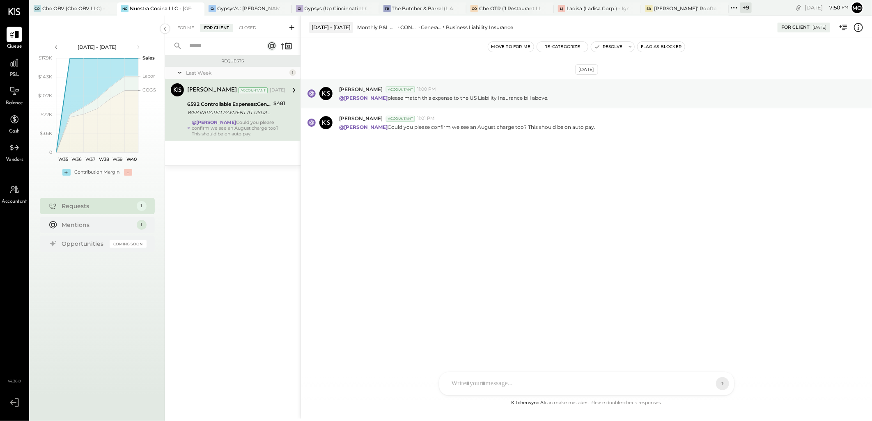
drag, startPoint x: 457, startPoint y: 385, endPoint x: 563, endPoint y: 303, distance: 134.7
click at [457, 385] on div at bounding box center [580, 384] width 264 height 18
type input "*****"
drag, startPoint x: 532, startPoint y: 343, endPoint x: 609, endPoint y: 305, distance: 86.0
click at [535, 343] on span "Margot Bloch" at bounding box center [518, 347] width 64 height 8
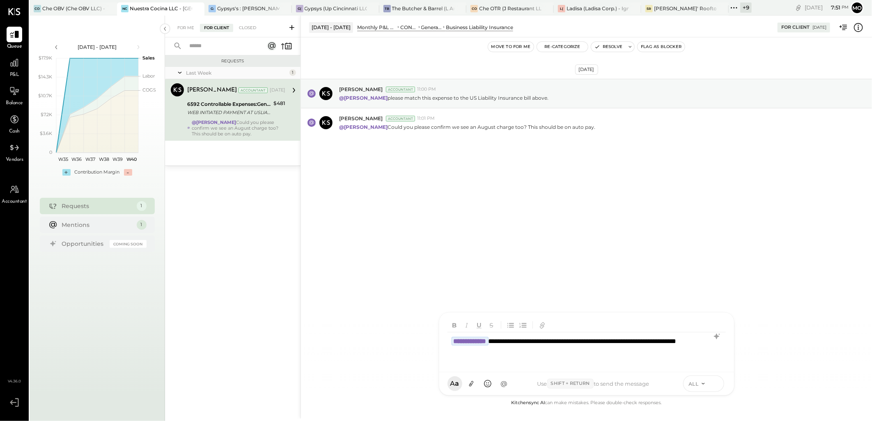
click at [719, 387] on icon at bounding box center [715, 383] width 7 height 8
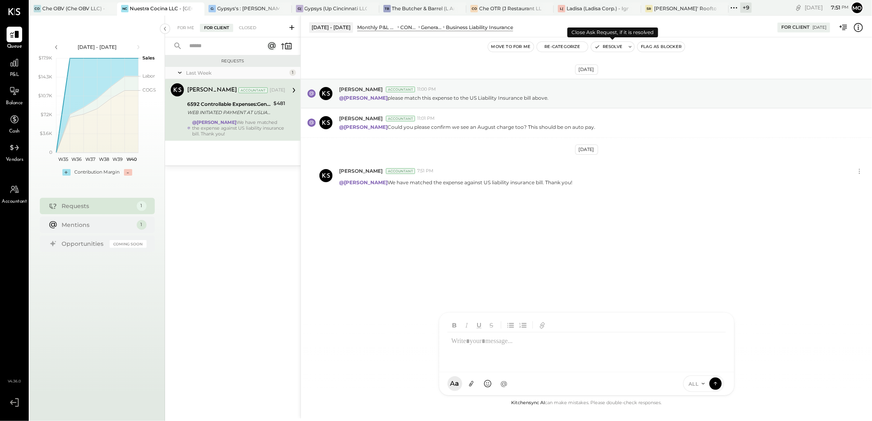
click at [604, 48] on button "Resolve" at bounding box center [608, 47] width 34 height 10
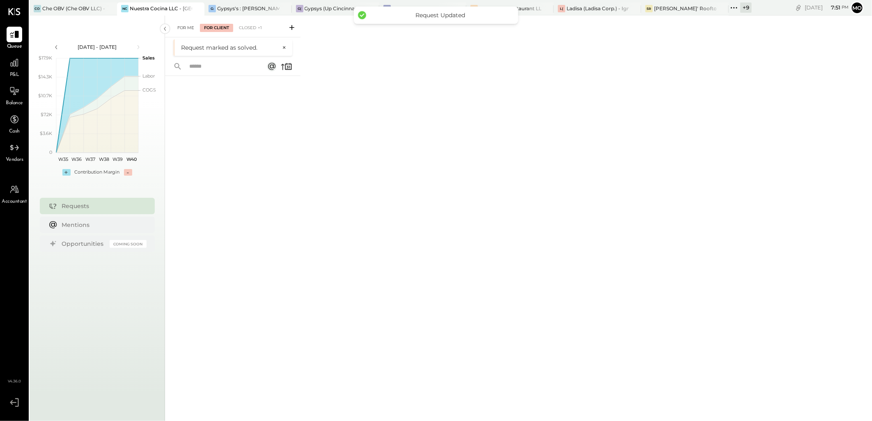
click at [250, 30] on div "Closed +1" at bounding box center [250, 28] width 31 height 8
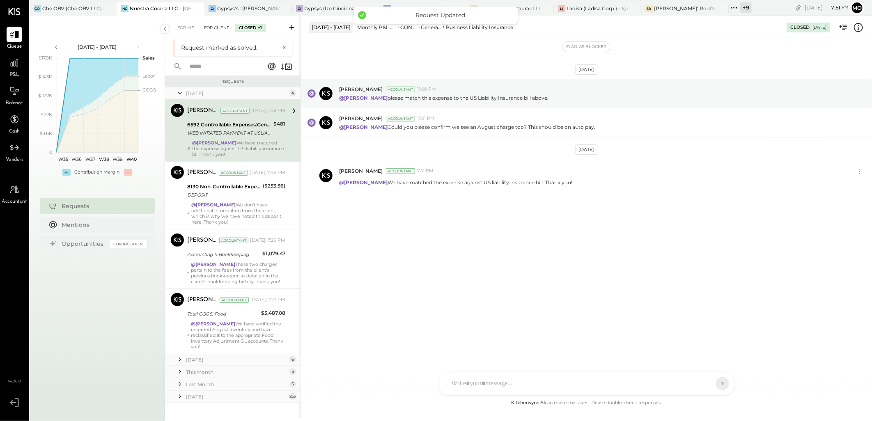
click at [210, 26] on div "For Client" at bounding box center [216, 28] width 33 height 8
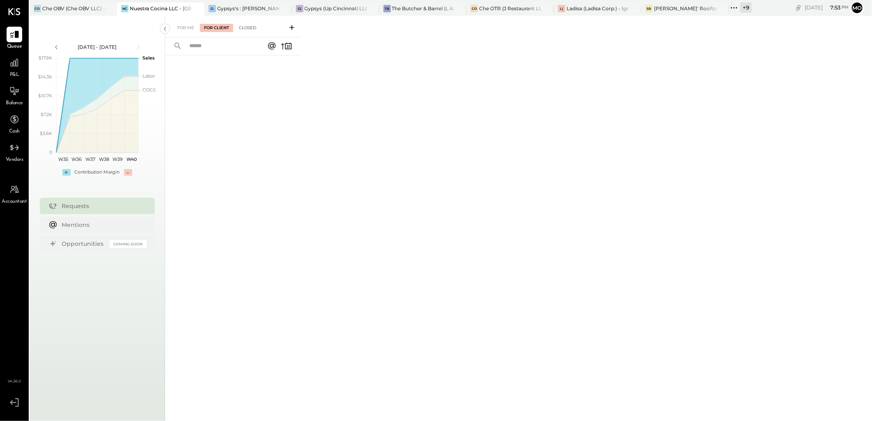
click at [237, 30] on div "Closed" at bounding box center [247, 28] width 25 height 8
click at [243, 29] on div "Closed" at bounding box center [247, 28] width 25 height 8
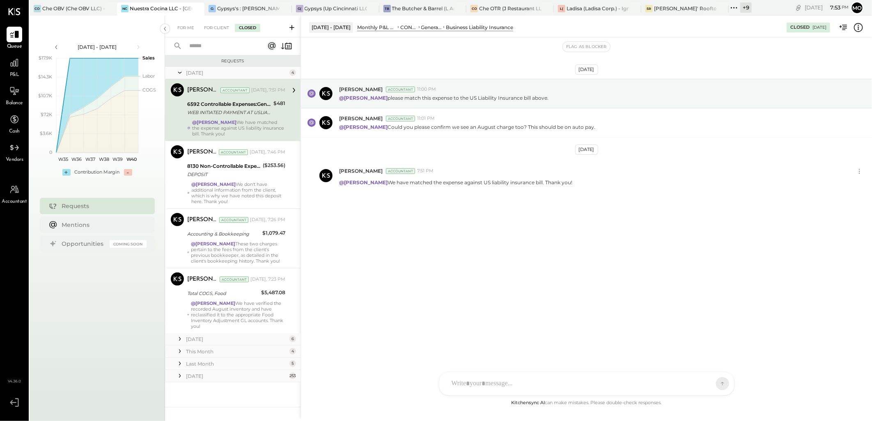
click at [200, 338] on div "Yesterday" at bounding box center [236, 339] width 101 height 7
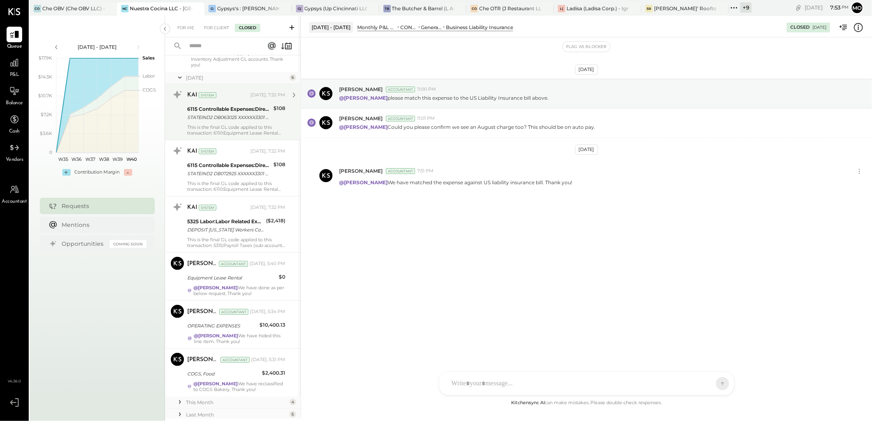
scroll to position [301, 0]
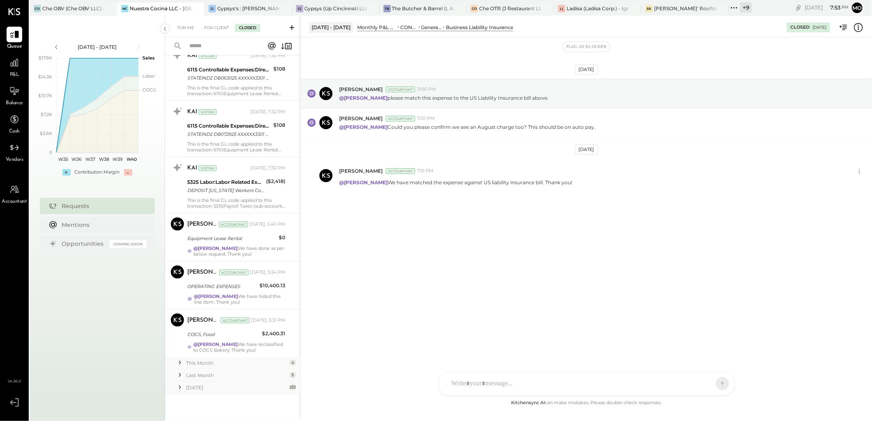
click at [202, 363] on div "This Month" at bounding box center [236, 363] width 101 height 7
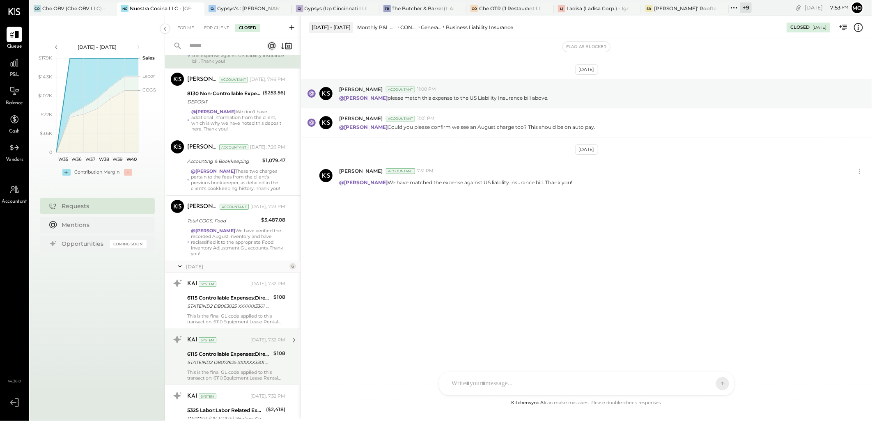
scroll to position [0, 0]
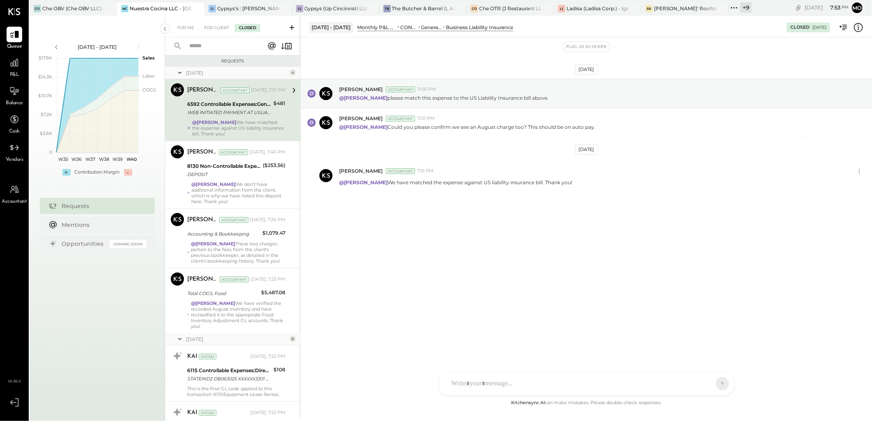
click at [210, 32] on div "For Me For Client Closed" at bounding box center [233, 27] width 136 height 22
click at [213, 30] on div "For Client" at bounding box center [216, 28] width 33 height 8
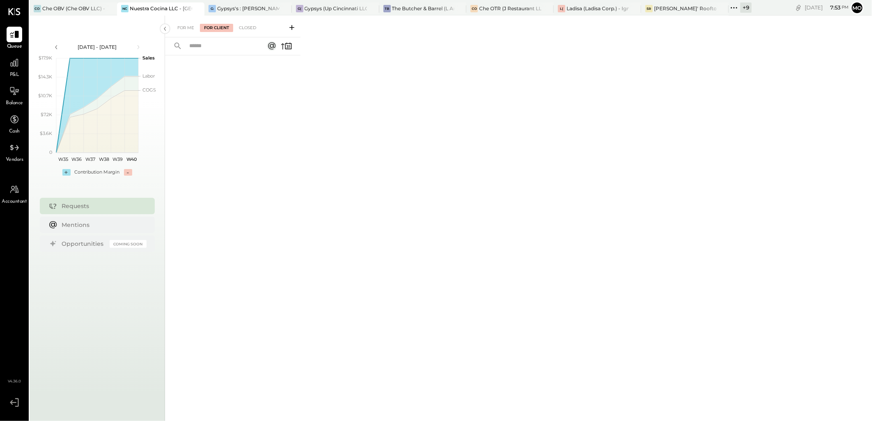
click at [736, 8] on icon at bounding box center [734, 7] width 11 height 11
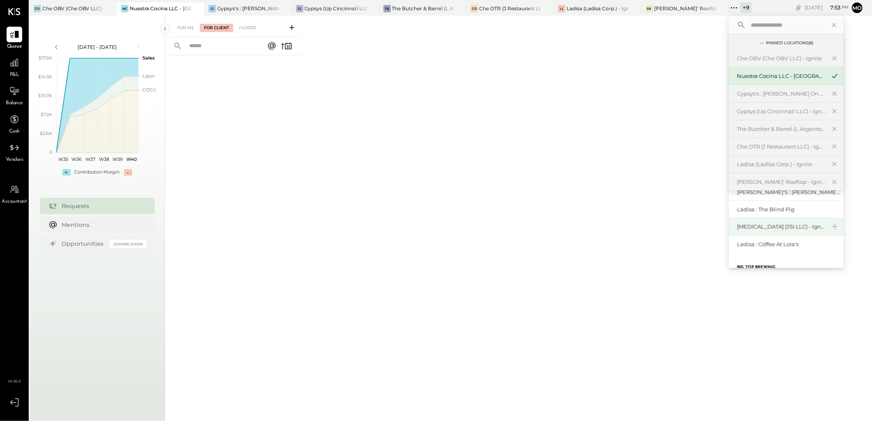
scroll to position [90, 0]
click at [777, 203] on div "Ladisa : Coffee at Lola's" at bounding box center [786, 198] width 115 height 17
click at [775, 201] on div "Ladisa : Coffee at Lola's" at bounding box center [781, 199] width 89 height 8
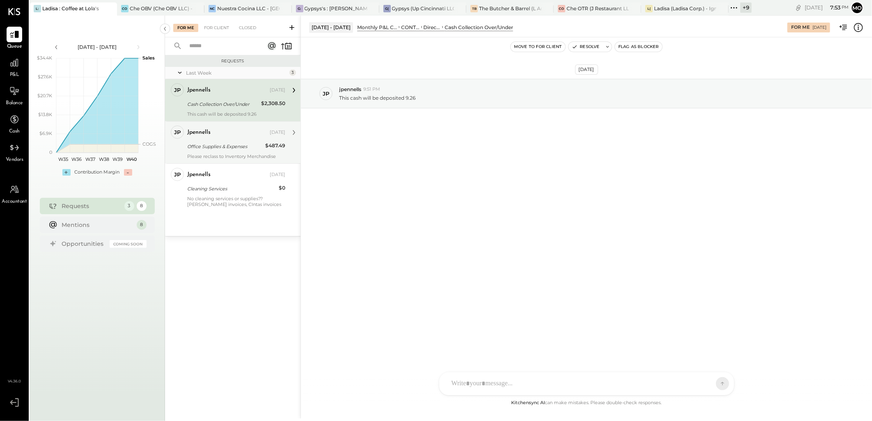
click at [239, 145] on div "Office Supplies & Expenses" at bounding box center [225, 147] width 76 height 8
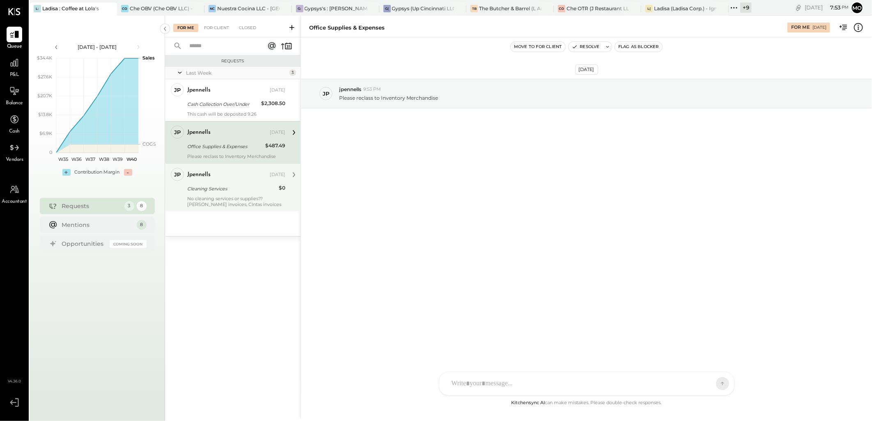
click at [236, 194] on div "jpennells Sep 26, 2025 Cleaning Services $0 No cleaning services or supplies?? …" at bounding box center [236, 187] width 98 height 39
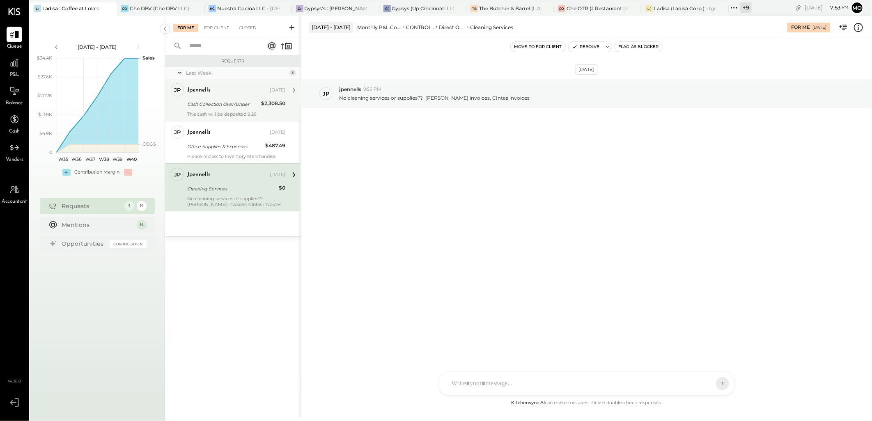
click at [243, 101] on div "Cash Collection Over/Under" at bounding box center [222, 104] width 71 height 8
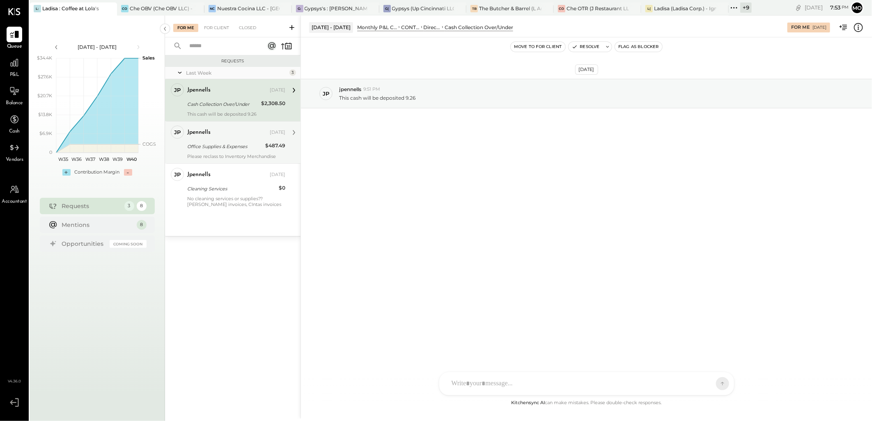
click at [236, 134] on div "jpennells" at bounding box center [227, 133] width 81 height 8
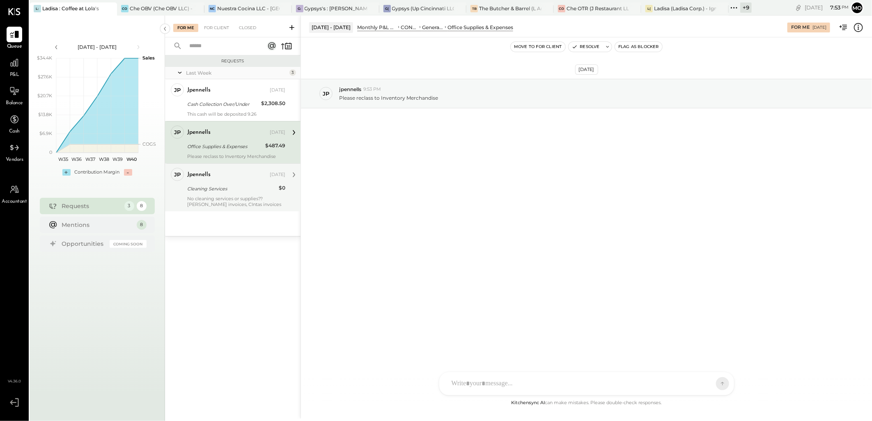
click at [235, 191] on div "Cleaning Services" at bounding box center [231, 189] width 89 height 8
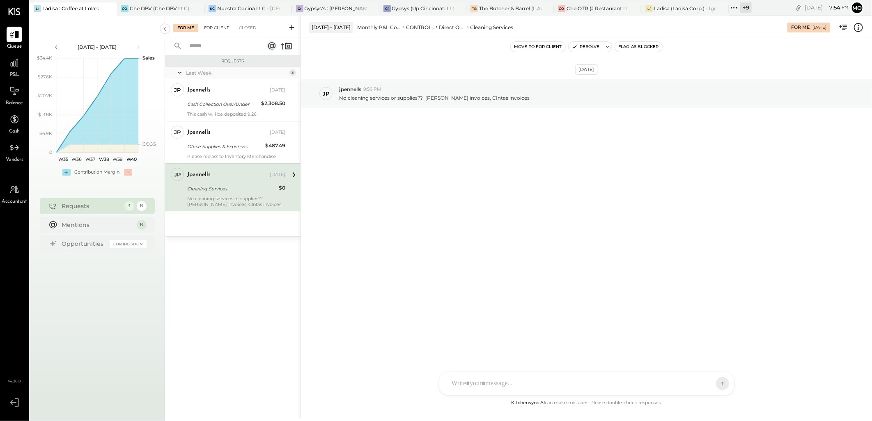
click at [219, 26] on div "For Client" at bounding box center [216, 28] width 33 height 8
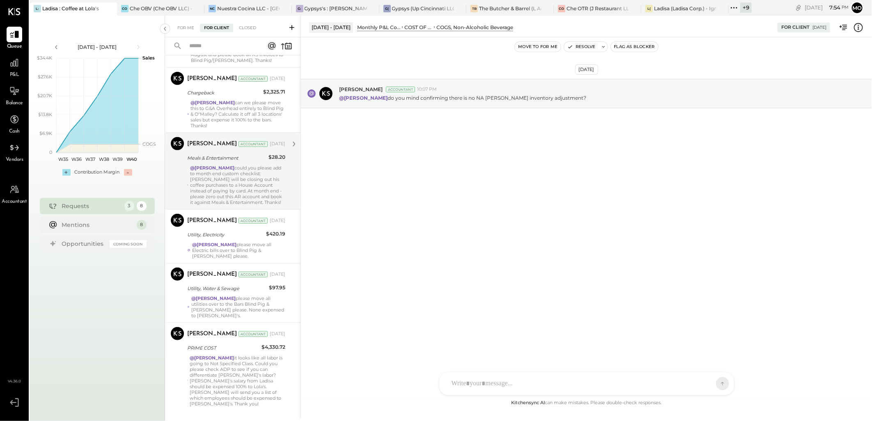
scroll to position [207, 0]
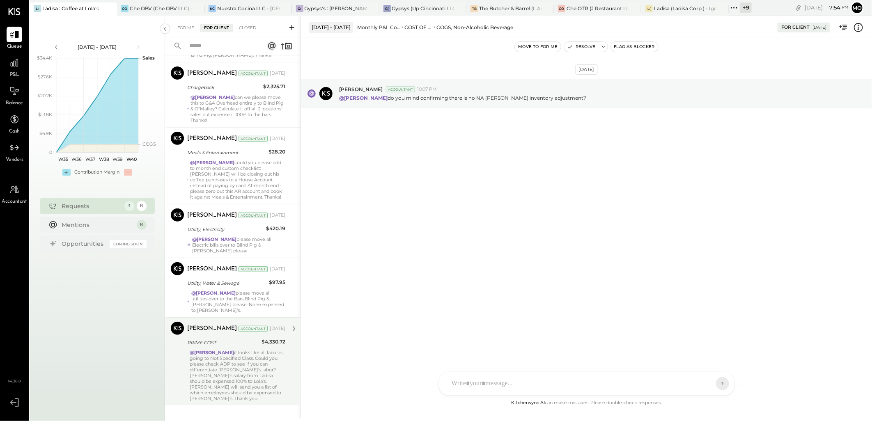
click at [247, 350] on div "@Mohammadsalkin Ansari it looks like all labor is going to Not Specified Class.…" at bounding box center [238, 376] width 96 height 52
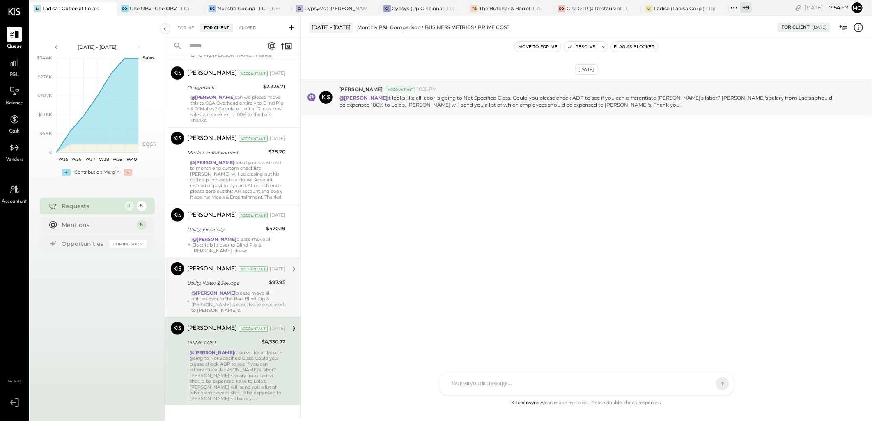
click at [236, 290] on strong "@Mohammadsalkin Ansari" at bounding box center [213, 293] width 44 height 6
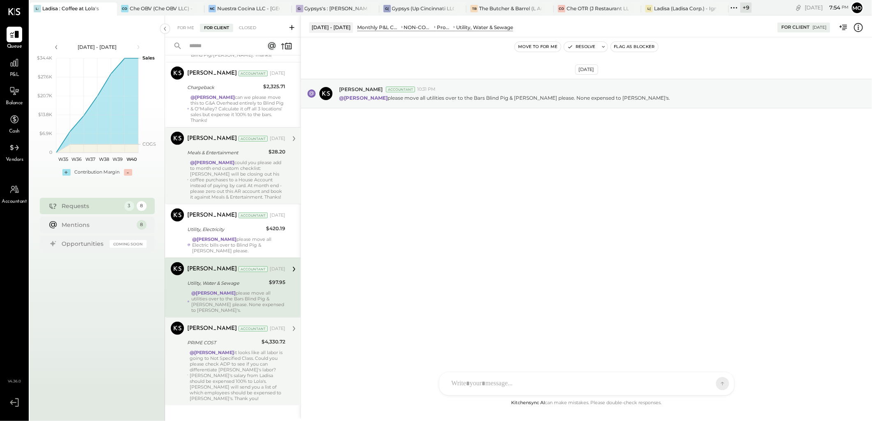
click at [231, 163] on div "@Mohammadsalkin Ansari could you please add to month end custom checklist: Juan…" at bounding box center [237, 180] width 95 height 40
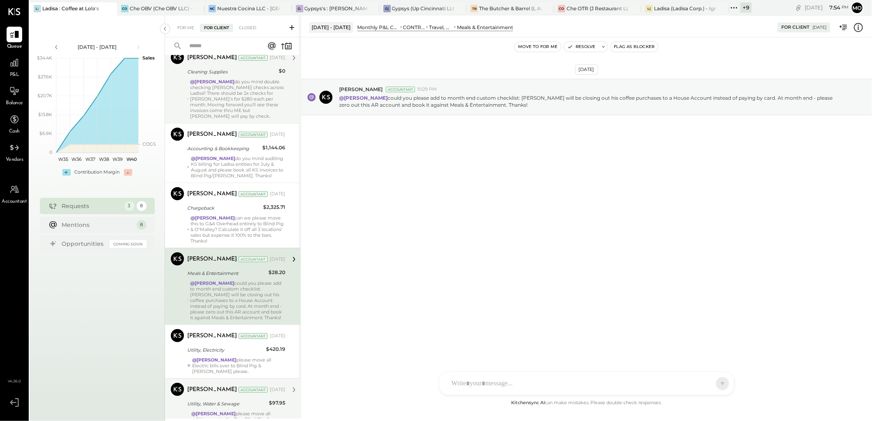
scroll to position [207, 0]
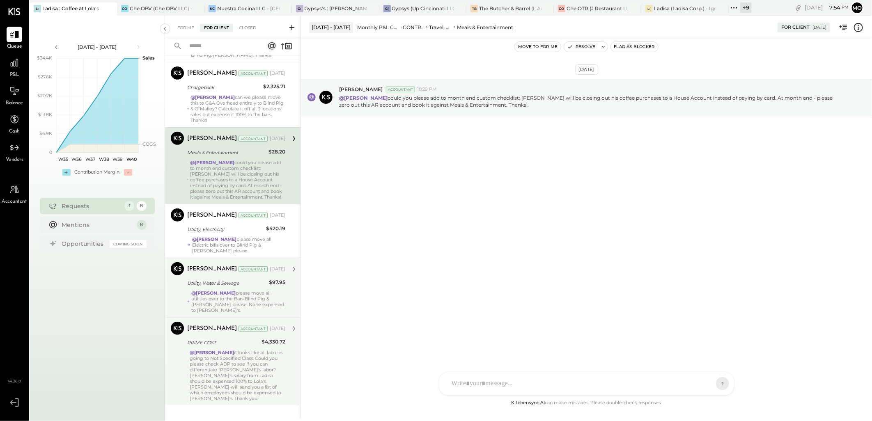
click at [228, 292] on div "@Mohammadsalkin Ansari please move all utilities over to the Bars Blind Pig & O…" at bounding box center [238, 301] width 94 height 23
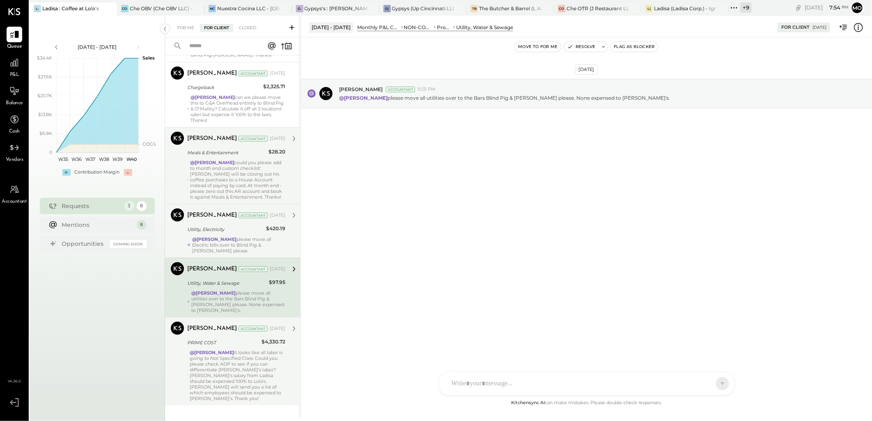
click at [204, 242] on div "@Mohammadsalkin Ansari please move all Electric bills over to Blind Pig & O'Mal…" at bounding box center [238, 245] width 93 height 17
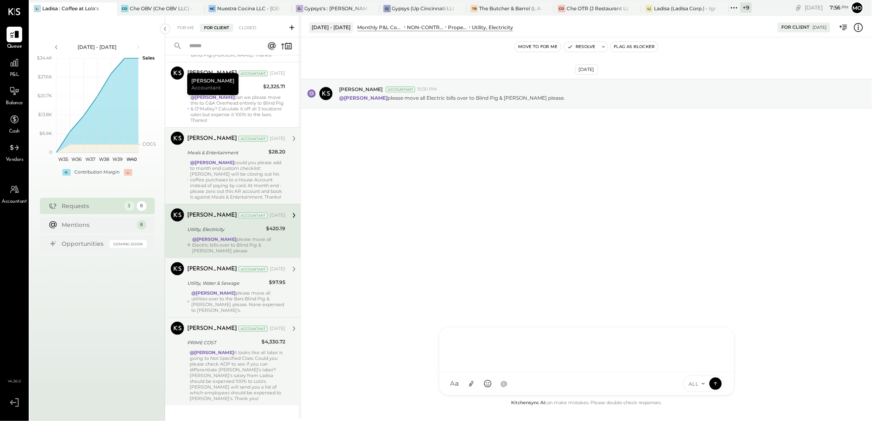
click at [501, 366] on div at bounding box center [587, 349] width 278 height 33
click at [514, 340] on div "MB Margot Bloch" at bounding box center [507, 346] width 94 height 16
click at [722, 382] on div "ALL" at bounding box center [703, 384] width 41 height 16
click at [717, 383] on icon at bounding box center [715, 384] width 7 height 8
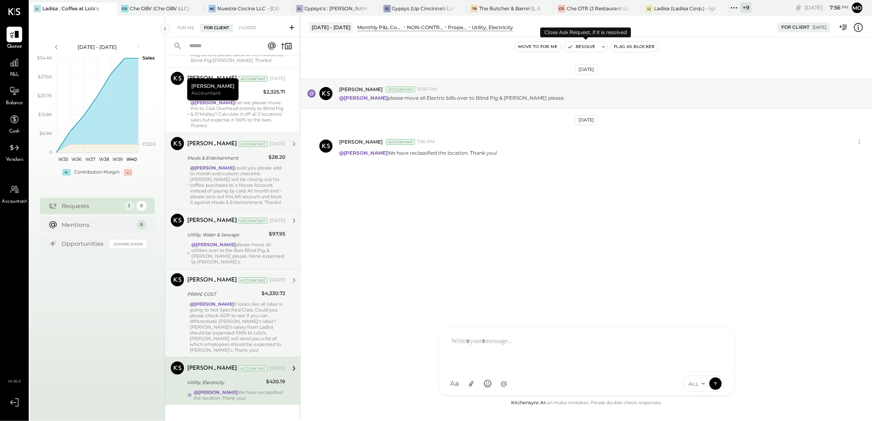
click at [592, 47] on button "Resolve" at bounding box center [581, 47] width 34 height 10
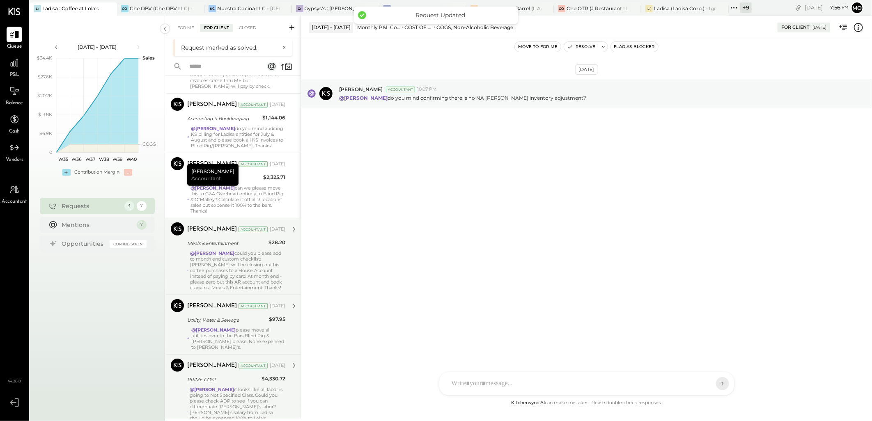
scroll to position [153, 0]
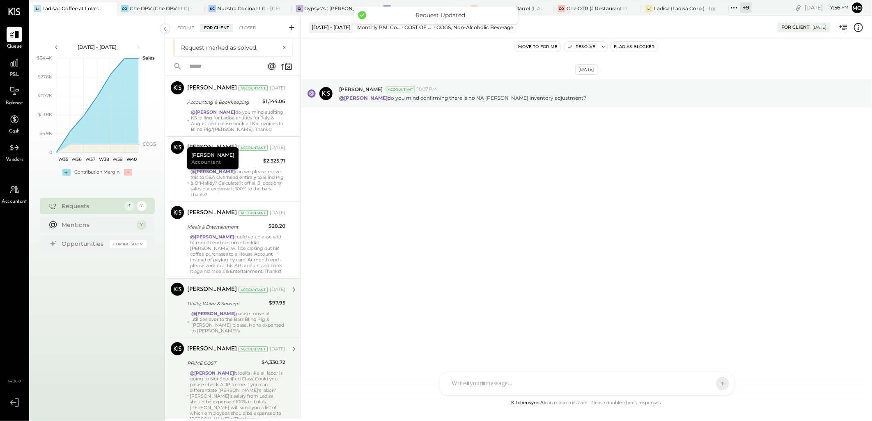
click at [251, 300] on div "Utility, Water & Sewage" at bounding box center [226, 304] width 79 height 8
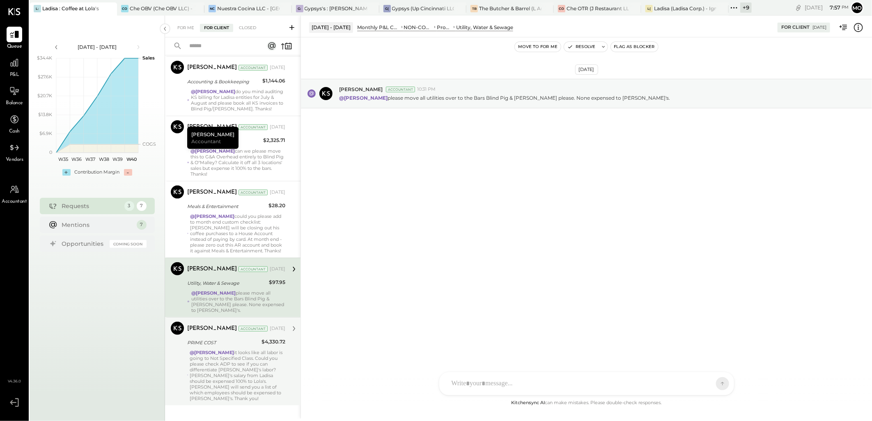
click at [487, 387] on div at bounding box center [580, 384] width 264 height 18
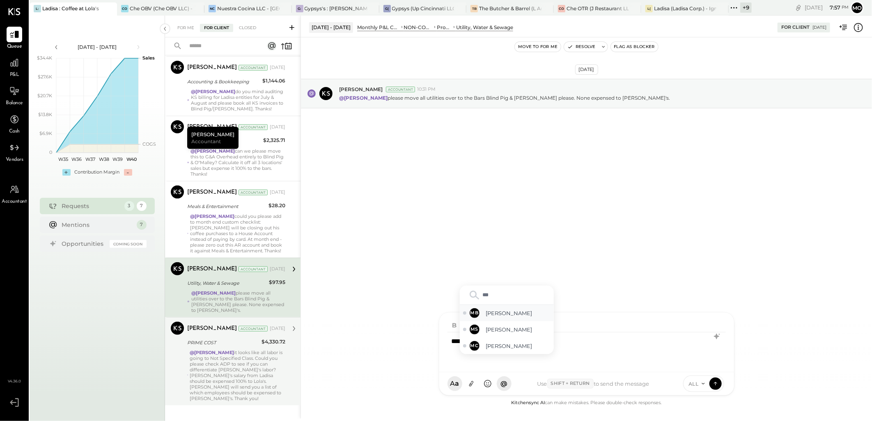
drag, startPoint x: 506, startPoint y: 308, endPoint x: 611, endPoint y: 302, distance: 104.9
click at [507, 308] on div "MB Margot Bloch" at bounding box center [507, 313] width 94 height 16
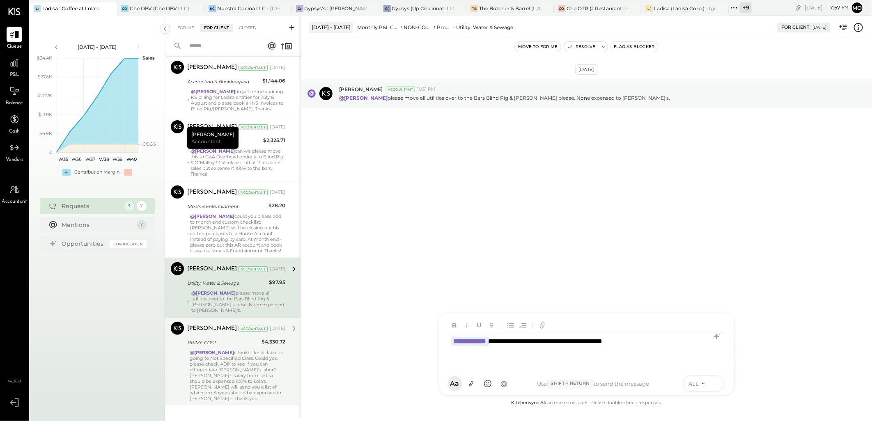
click at [721, 383] on button at bounding box center [716, 383] width 12 height 12
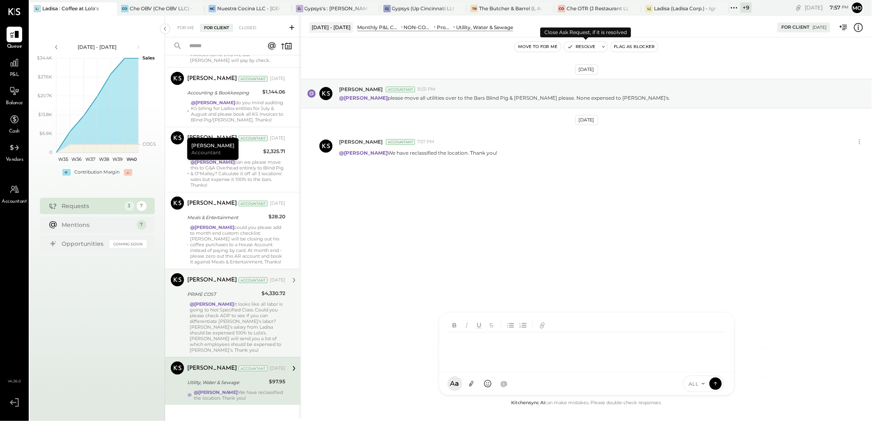
click at [582, 47] on button "Resolve" at bounding box center [581, 47] width 34 height 10
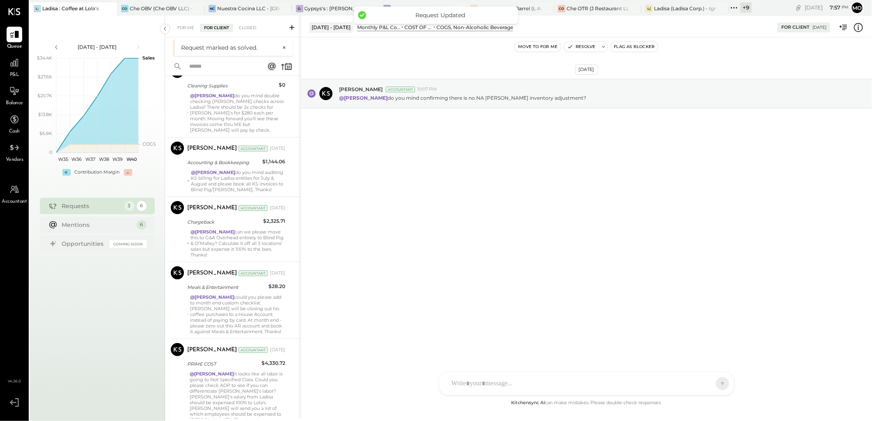
scroll to position [94, 0]
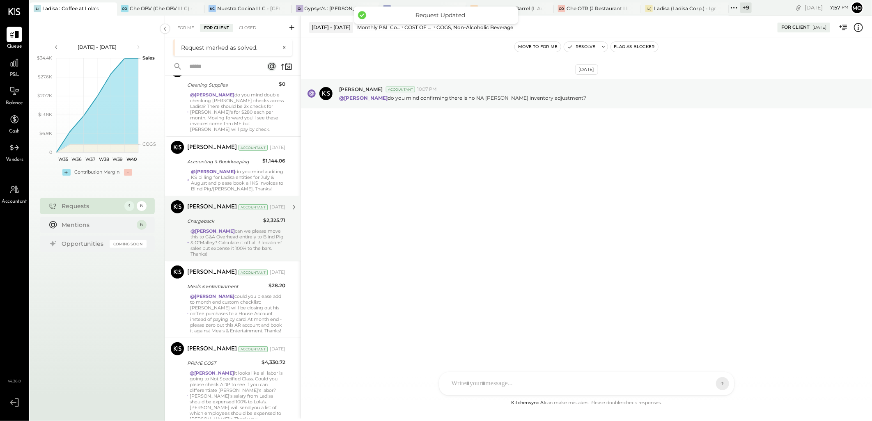
click at [220, 217] on div "Chargeback" at bounding box center [224, 221] width 74 height 8
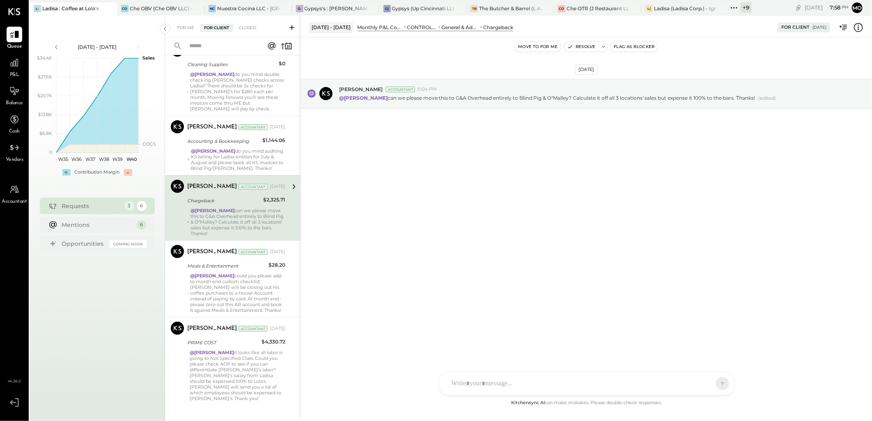
click at [504, 379] on div at bounding box center [580, 384] width 264 height 18
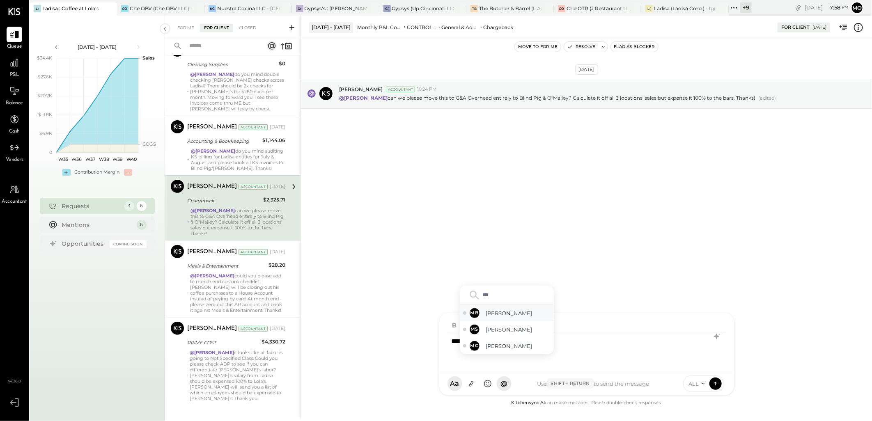
click at [521, 313] on span "Margot Bloch" at bounding box center [518, 314] width 64 height 8
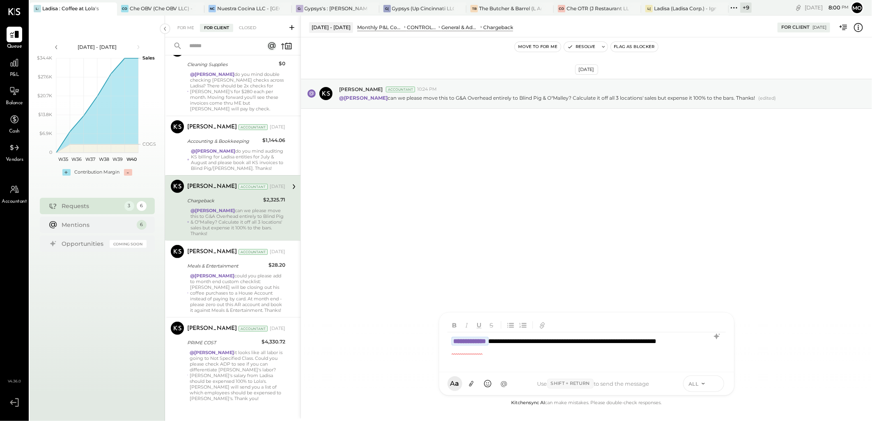
click at [717, 382] on icon at bounding box center [715, 383] width 7 height 8
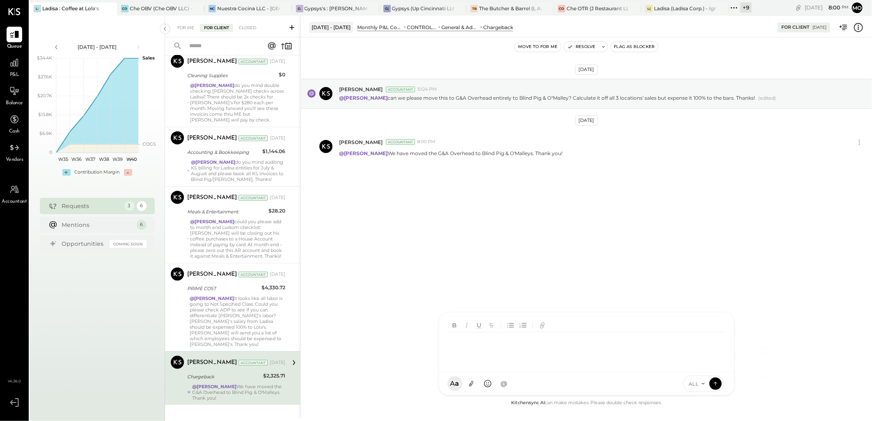
scroll to position [83, 0]
click at [583, 48] on button "Resolve" at bounding box center [581, 47] width 34 height 10
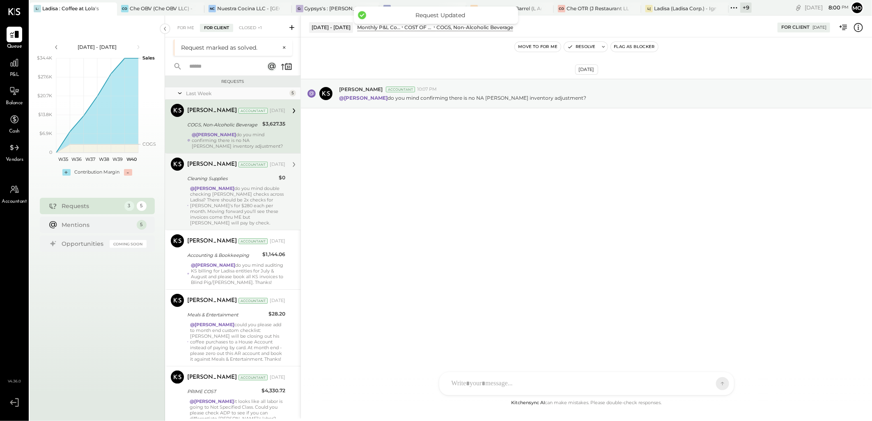
click at [227, 190] on strong "@Mohammadsalkin Ansari" at bounding box center [212, 189] width 44 height 6
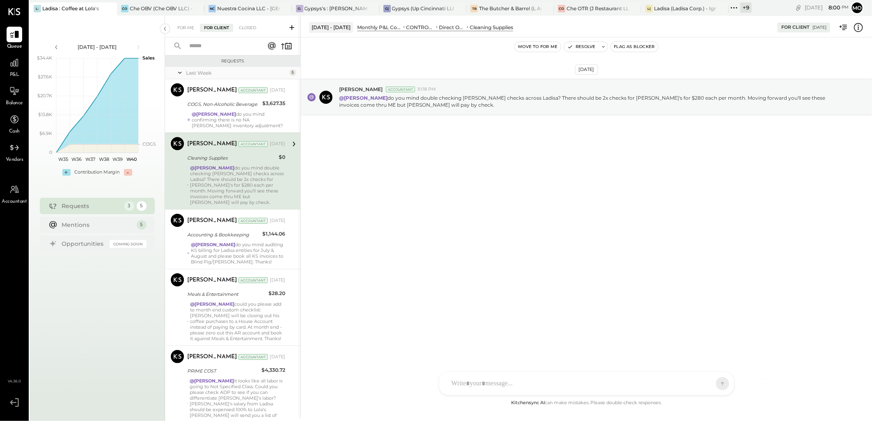
drag, startPoint x: 277, startPoint y: 110, endPoint x: 343, endPoint y: 130, distance: 68.8
click at [276, 110] on div "Margot Bloch Accountant Sep 26, 2025 COGS, Non-Alcoholic Beverage $3,627.35 @Mo…" at bounding box center [236, 105] width 98 height 45
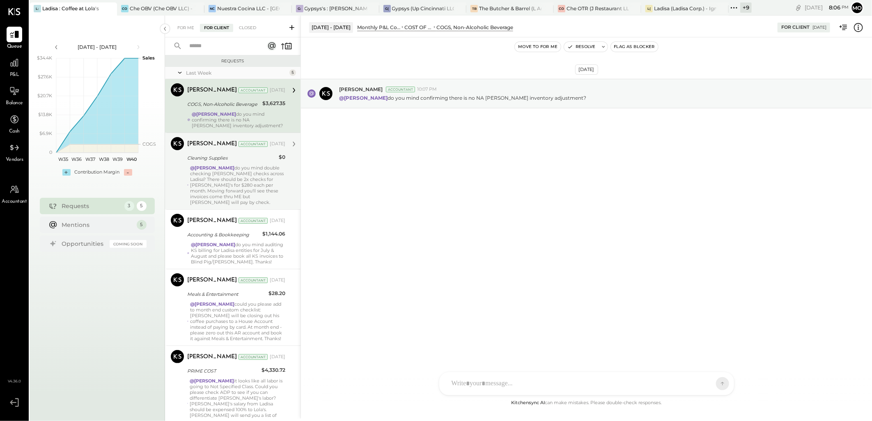
click at [459, 386] on div at bounding box center [580, 384] width 264 height 18
drag, startPoint x: 633, startPoint y: 346, endPoint x: 444, endPoint y: 343, distance: 188.5
click at [444, 345] on div "**********" at bounding box center [586, 343] width 295 height 60
click at [719, 335] on icon at bounding box center [717, 337] width 10 height 10
drag, startPoint x: 448, startPoint y: 343, endPoint x: 619, endPoint y: 367, distance: 172.6
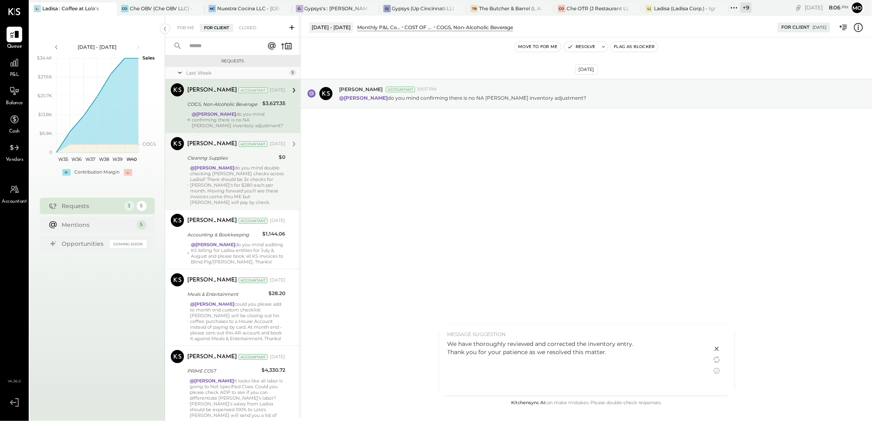
click at [619, 367] on div "We have thoroughly reviewed and corrected the inventory entry. Thank you for yo…" at bounding box center [576, 365] width 256 height 51
copy div "We have thoroughly reviewed and corrected the inventory entry. Thank you for yo…"
click at [716, 351] on icon at bounding box center [717, 349] width 10 height 10
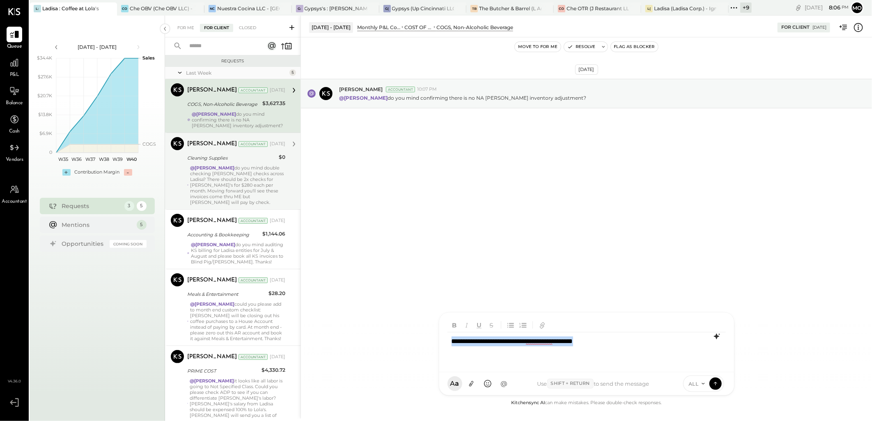
drag, startPoint x: 623, startPoint y: 342, endPoint x: 426, endPoint y: 342, distance: 196.7
click at [426, 342] on div "**********" at bounding box center [587, 217] width 572 height 403
drag, startPoint x: 508, startPoint y: 317, endPoint x: 556, endPoint y: 308, distance: 48.7
click at [512, 316] on span "Margot Bloch" at bounding box center [518, 314] width 64 height 8
drag, startPoint x: 454, startPoint y: 357, endPoint x: 667, endPoint y: 352, distance: 213.2
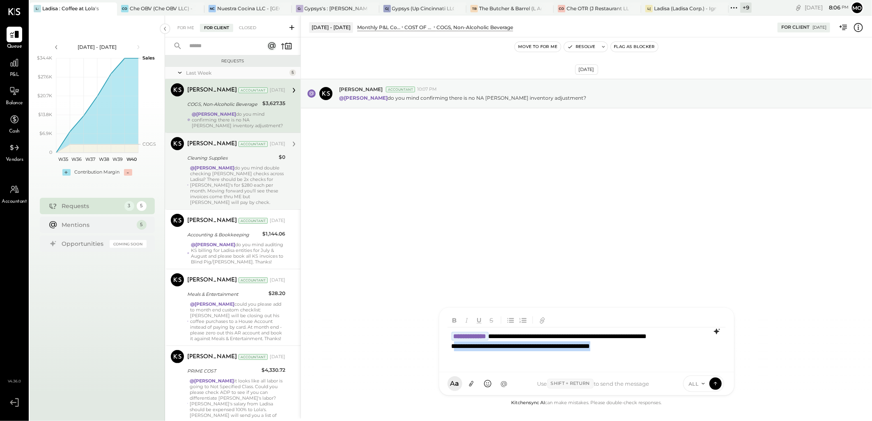
click at [667, 352] on div "**********" at bounding box center [587, 347] width 278 height 38
click at [543, 356] on div "**********" at bounding box center [587, 347] width 278 height 38
click at [538, 351] on div "**********" at bounding box center [587, 347] width 278 height 38
click at [714, 383] on icon at bounding box center [715, 383] width 7 height 8
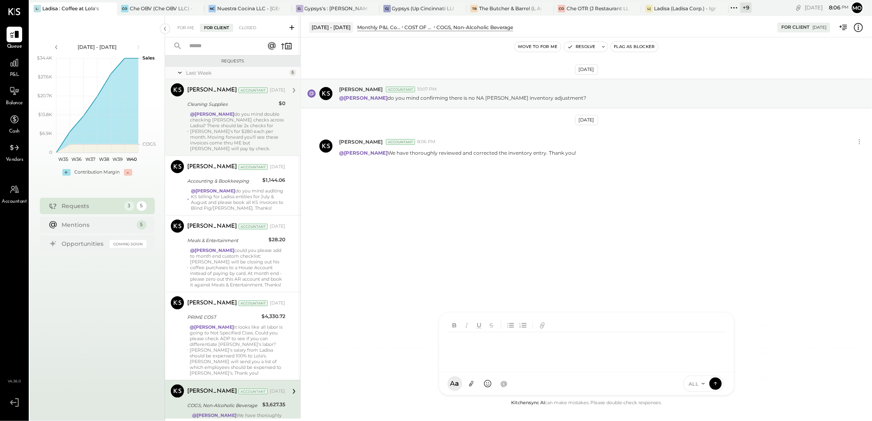
scroll to position [29, 0]
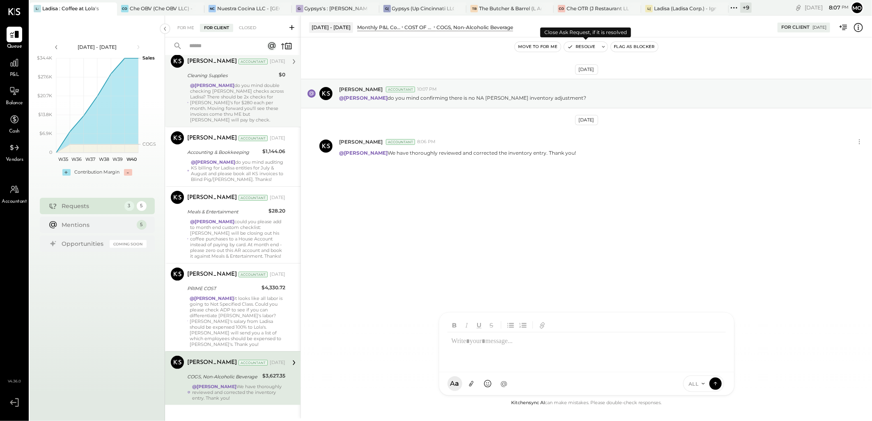
click at [587, 47] on button "Resolve" at bounding box center [581, 47] width 34 height 10
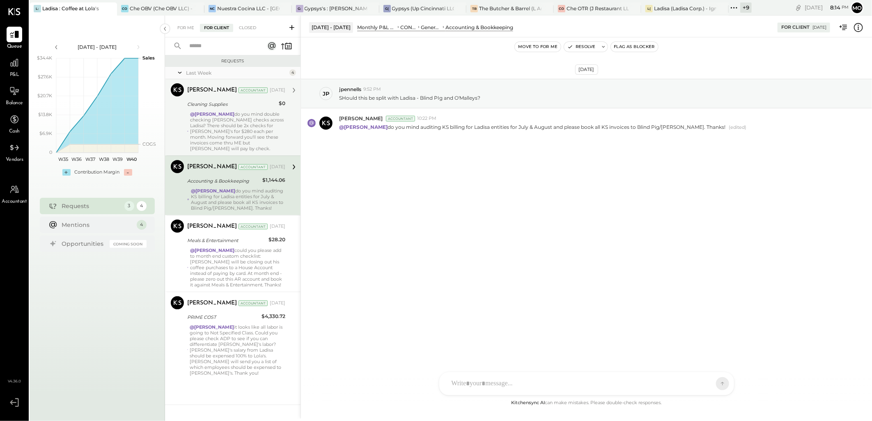
click at [465, 383] on div at bounding box center [580, 384] width 264 height 18
click at [465, 344] on div at bounding box center [587, 349] width 278 height 33
type input "******"
drag, startPoint x: 492, startPoint y: 344, endPoint x: 609, endPoint y: 293, distance: 128.0
click at [494, 345] on span "Margot Bloch" at bounding box center [518, 347] width 64 height 8
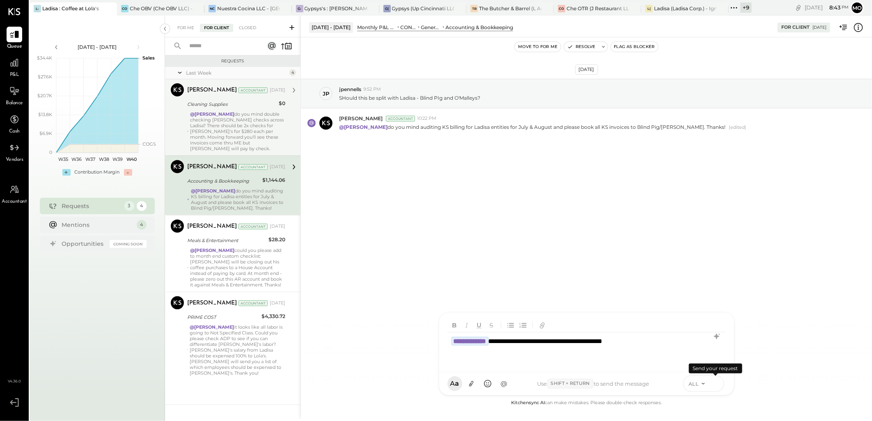
click at [716, 384] on icon at bounding box center [715, 383] width 7 height 8
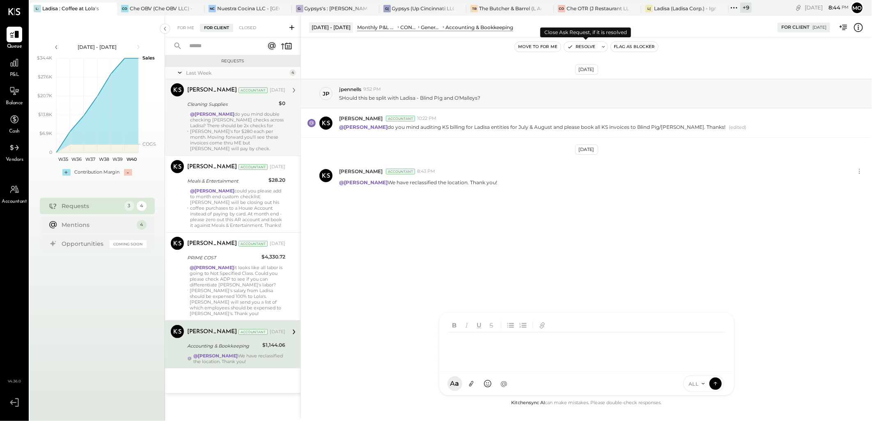
click at [580, 48] on button "Resolve" at bounding box center [581, 47] width 34 height 10
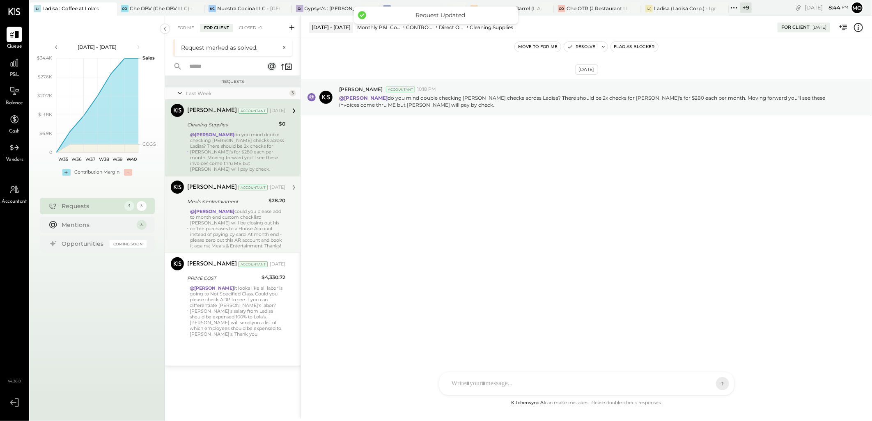
click at [223, 226] on div "@Mohammadsalkin Ansari could you please add to month end custom checklist: Juan…" at bounding box center [237, 229] width 95 height 40
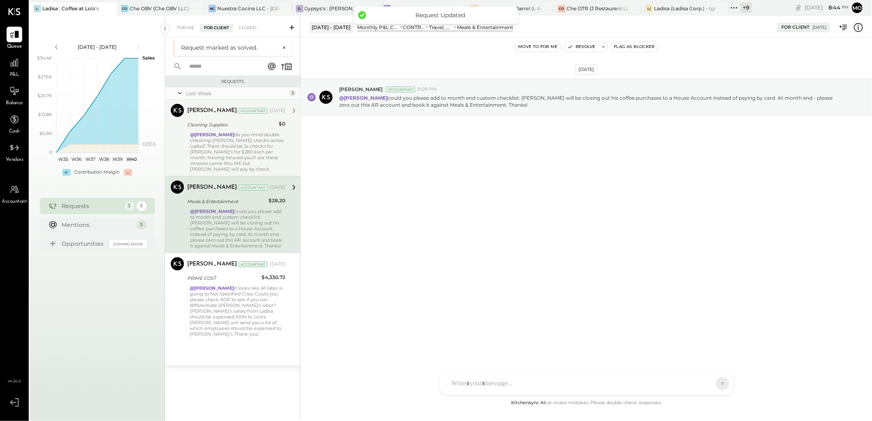
click at [247, 166] on div "Margot Bloch Accountant Margot Bloch Accountant Sep 26, 2025 Cleaning Supplies …" at bounding box center [233, 138] width 136 height 76
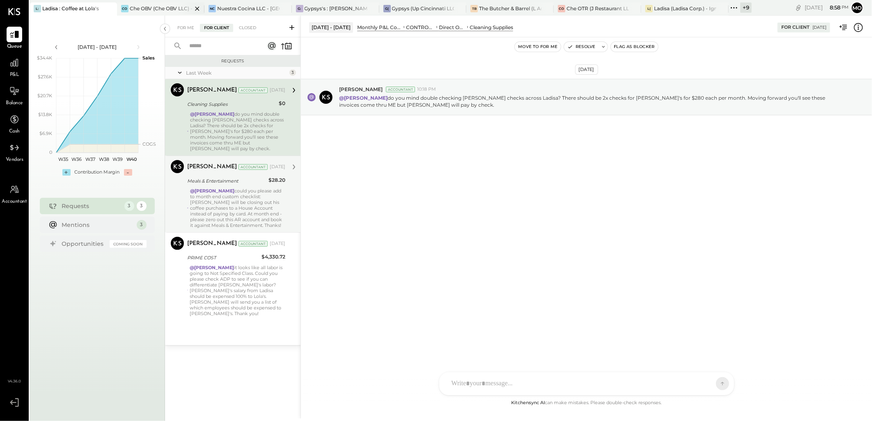
click at [149, 11] on div "Che OBV (Che OBV LLC) - Ignite" at bounding box center [161, 8] width 62 height 7
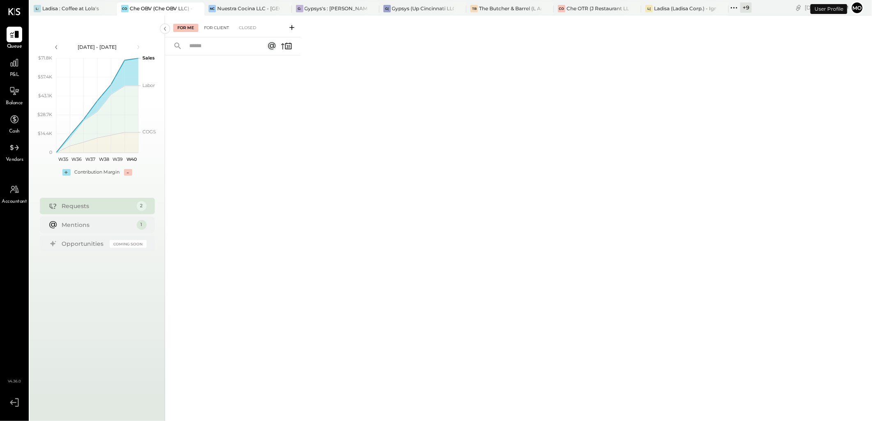
click at [222, 30] on div "For Client" at bounding box center [216, 28] width 33 height 8
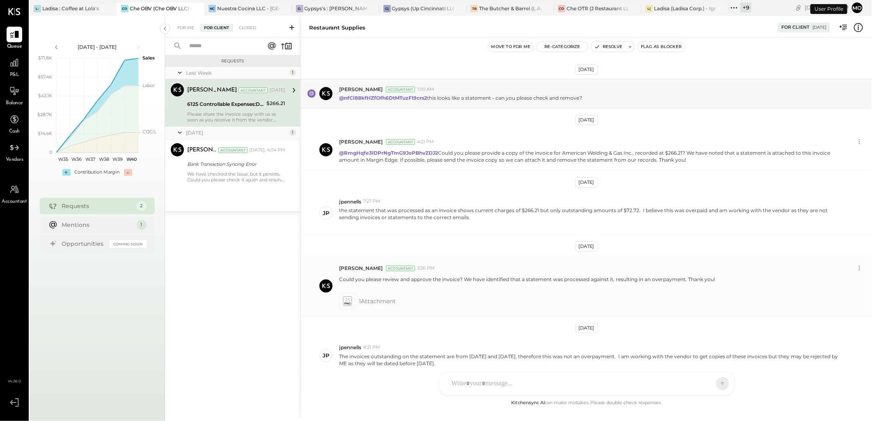
scroll to position [92, 0]
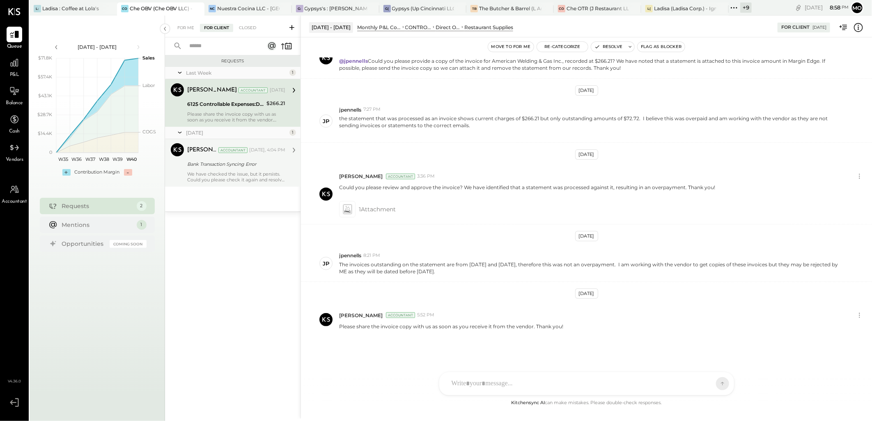
click at [239, 174] on div "We have checked the issue, but it persists. Could you please check it again and…" at bounding box center [236, 176] width 98 height 11
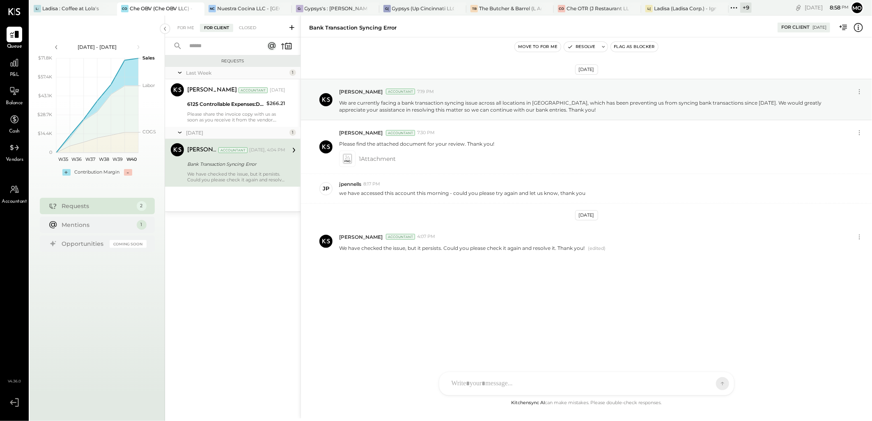
click at [489, 381] on div at bounding box center [580, 384] width 264 height 18
click at [490, 349] on div "**" at bounding box center [587, 349] width 278 height 33
click at [464, 349] on div at bounding box center [587, 349] width 278 height 33
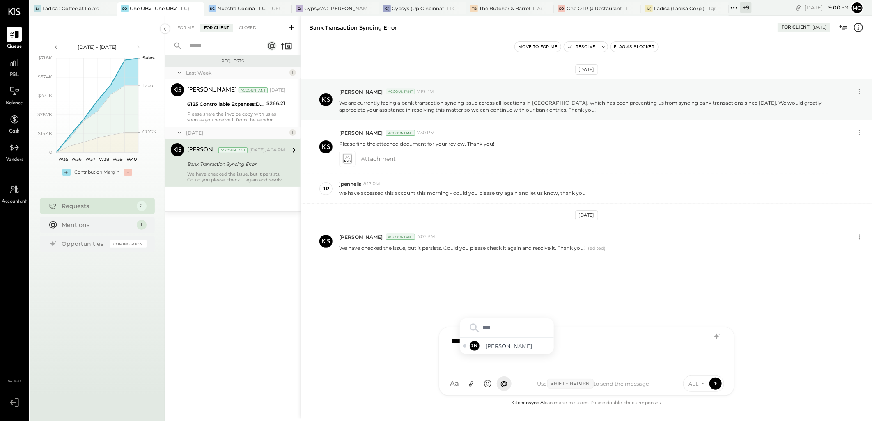
type input "*****"
click at [496, 345] on span "Jossiane Nicasio" at bounding box center [518, 347] width 64 height 8
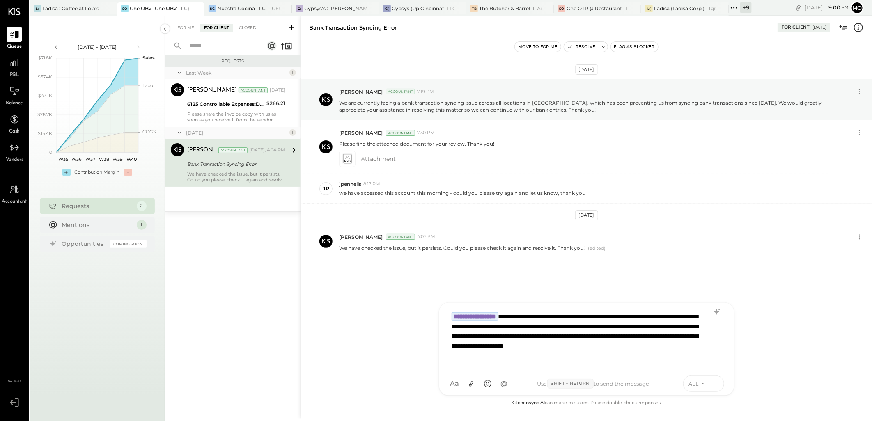
click at [717, 382] on icon at bounding box center [715, 383] width 7 height 8
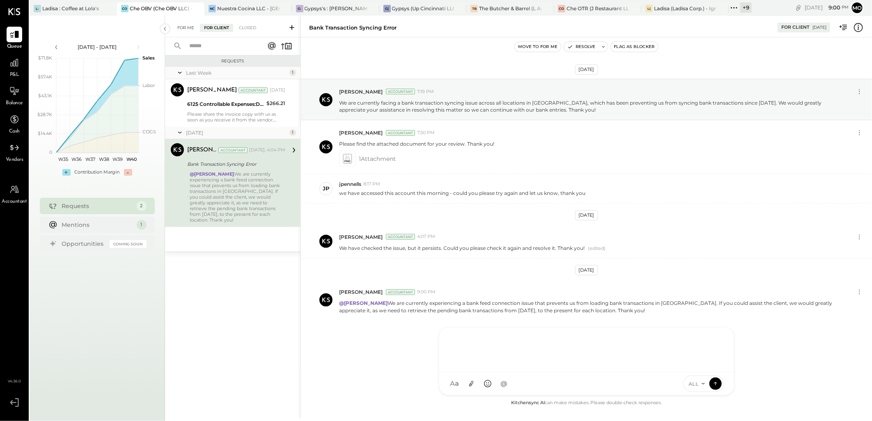
click at [185, 25] on div "For Me" at bounding box center [185, 28] width 25 height 8
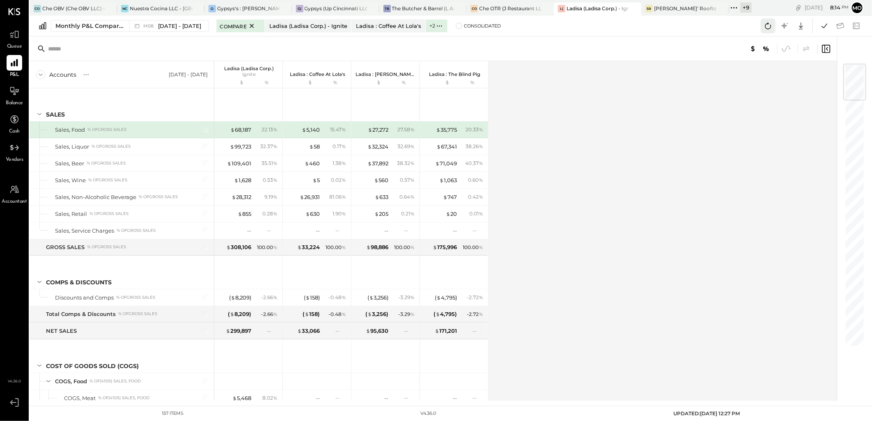
click at [767, 27] on icon at bounding box center [768, 26] width 11 height 11
